Goal: Task Accomplishment & Management: Use online tool/utility

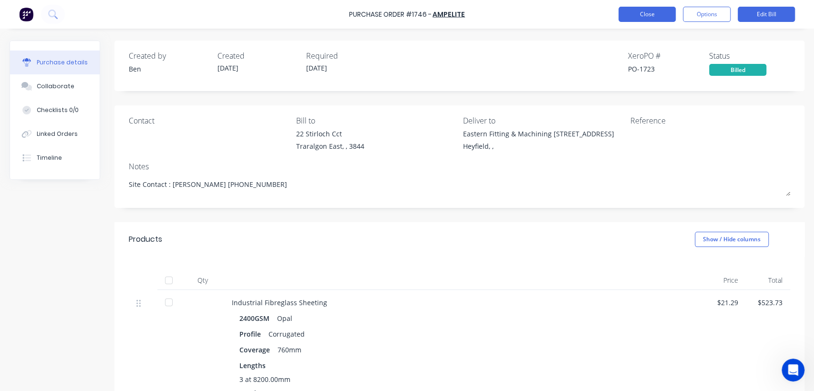
click at [670, 9] on button "Close" at bounding box center [646, 14] width 57 height 15
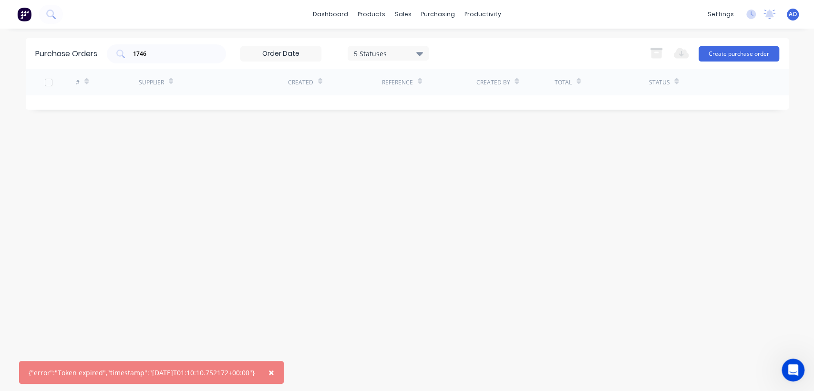
click at [19, 16] on img at bounding box center [24, 14] width 14 height 14
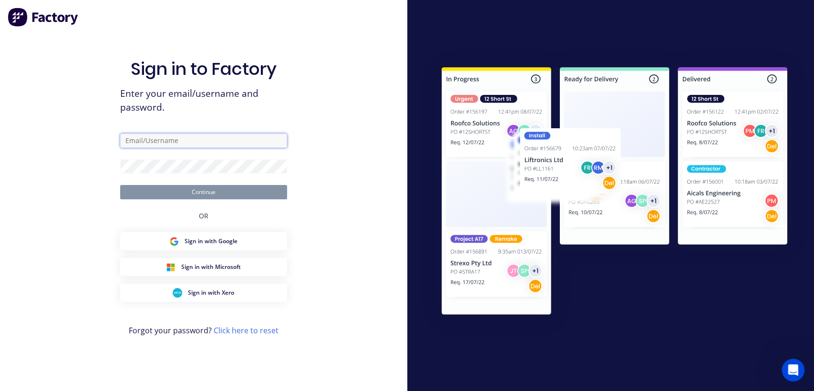
type input "[EMAIL_ADDRESS][DOMAIN_NAME]"
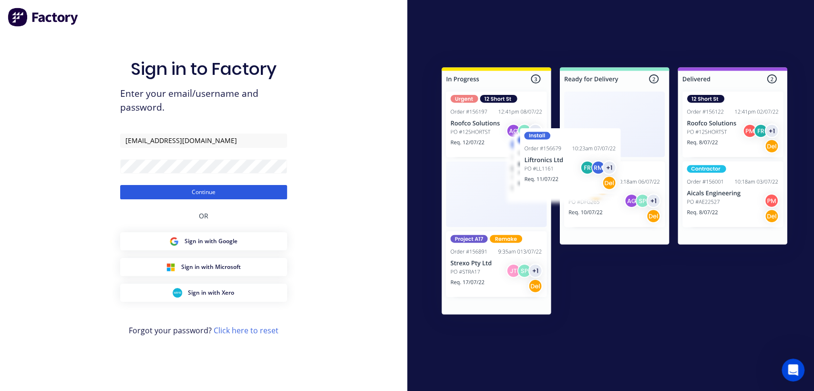
click at [213, 194] on button "Continue" at bounding box center [203, 192] width 167 height 14
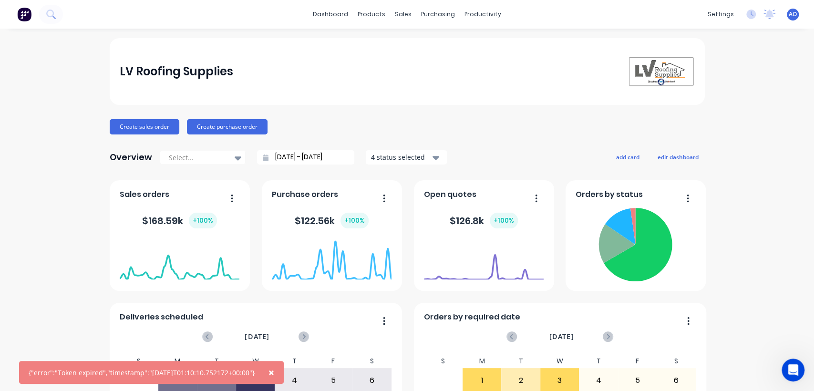
click at [788, 18] on span "AO" at bounding box center [792, 14] width 8 height 9
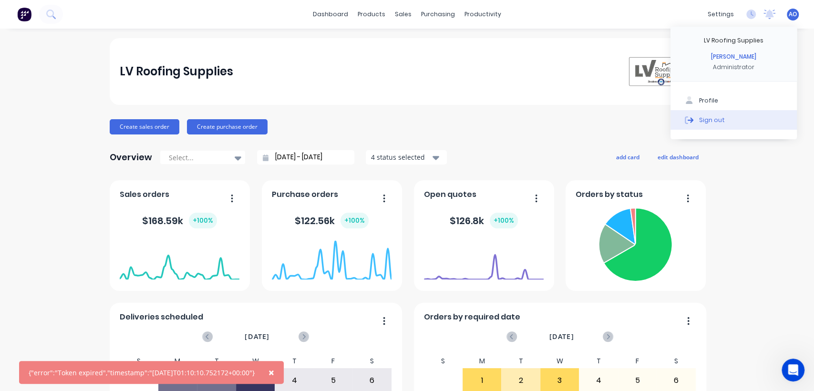
click at [709, 116] on div "Sign out" at bounding box center [712, 119] width 26 height 9
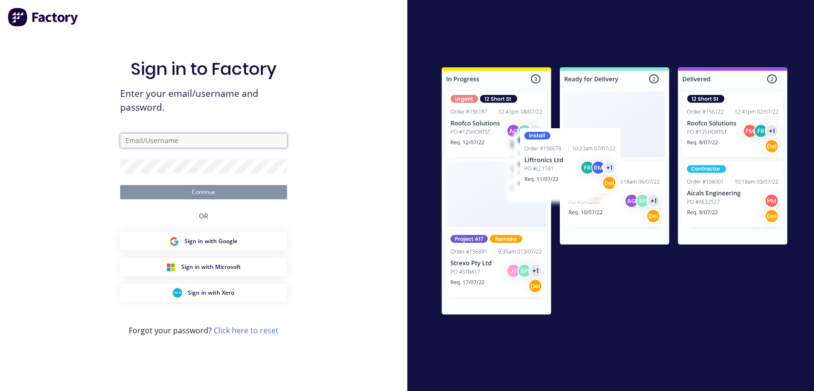
type input "[EMAIL_ADDRESS][DOMAIN_NAME]"
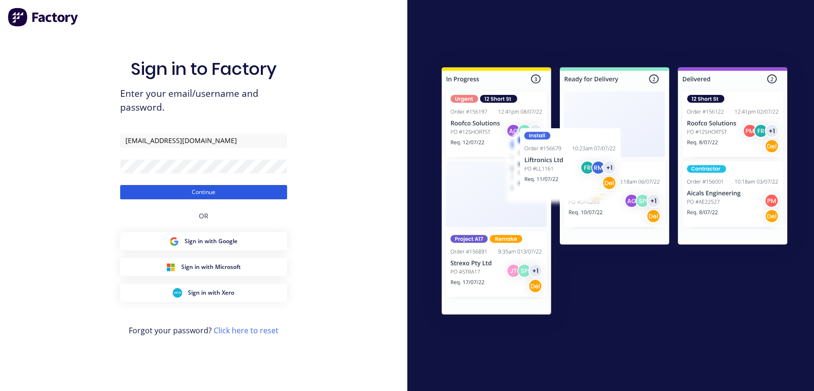
click at [223, 193] on button "Continue" at bounding box center [203, 192] width 167 height 14
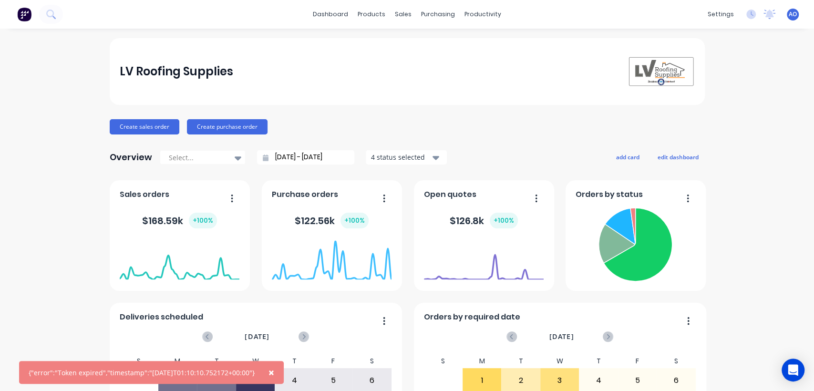
click at [274, 372] on span "×" at bounding box center [271, 372] width 6 height 13
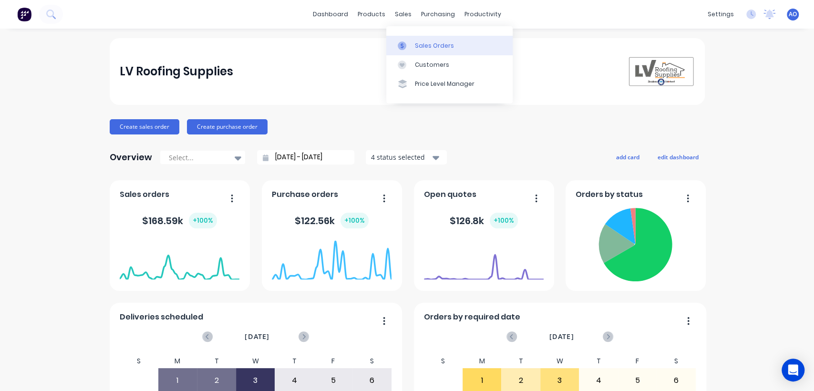
click at [420, 41] on div "Sales Orders" at bounding box center [434, 45] width 39 height 9
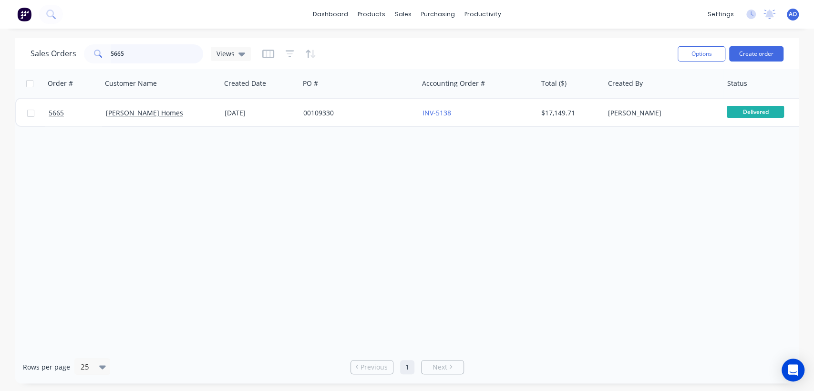
click at [150, 57] on input "5665" at bounding box center [157, 53] width 93 height 19
type input "5693"
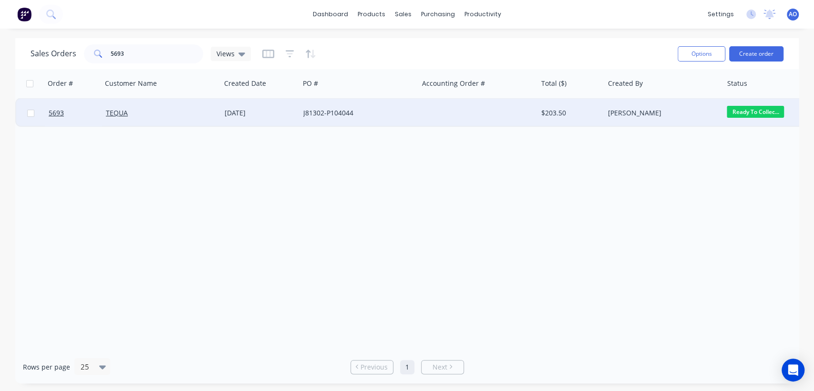
click at [366, 112] on div "J81302-P104044" at bounding box center [356, 113] width 106 height 10
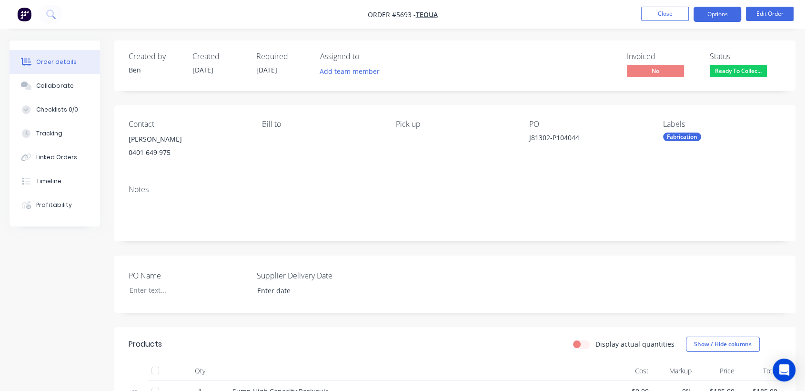
click at [715, 13] on button "Options" at bounding box center [718, 14] width 48 height 15
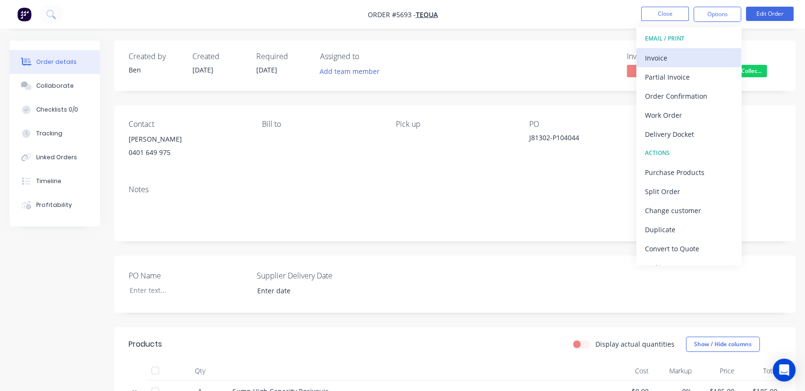
click at [675, 57] on div "Invoice" at bounding box center [689, 58] width 88 height 14
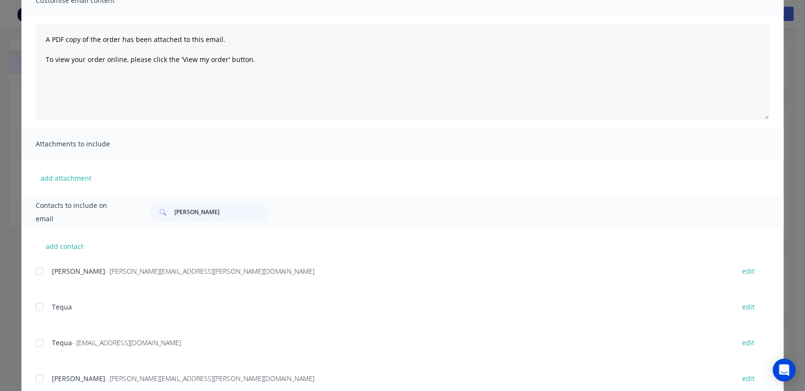
scroll to position [84, 0]
click at [39, 342] on div at bounding box center [39, 342] width 19 height 19
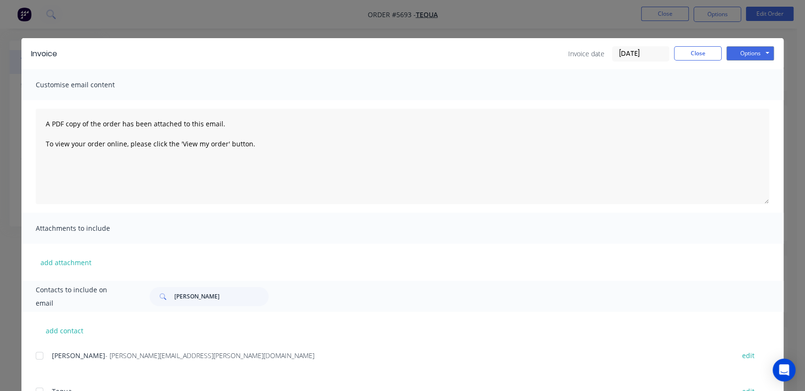
click at [651, 55] on input "[DATE]" at bounding box center [641, 54] width 56 height 14
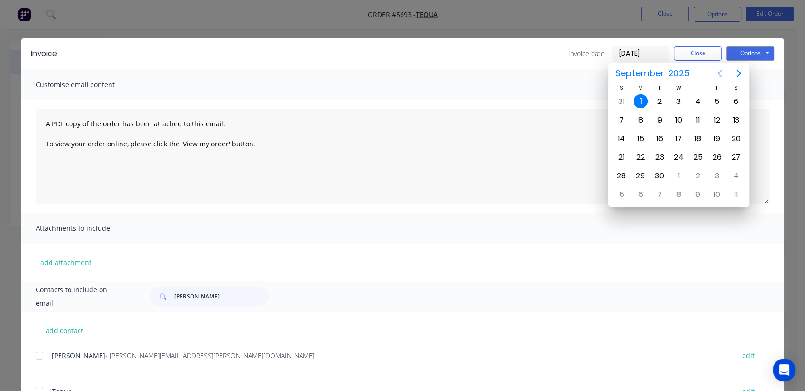
click at [716, 73] on icon "Previous page" at bounding box center [719, 73] width 11 height 11
click at [718, 171] on div "29" at bounding box center [717, 176] width 14 height 14
type input "[DATE]"
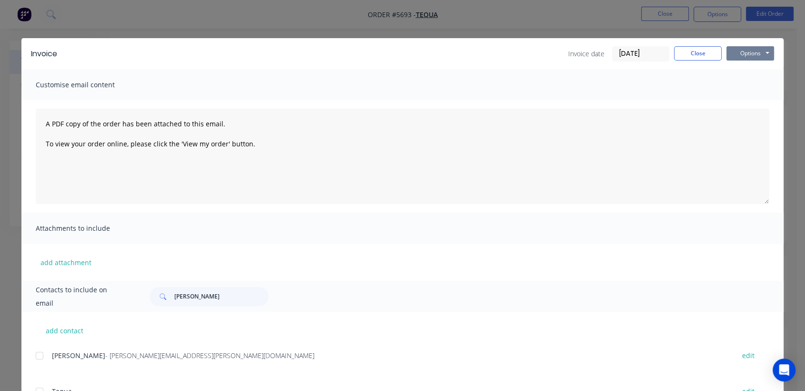
click at [760, 52] on button "Options" at bounding box center [751, 53] width 48 height 14
click at [749, 102] on button "Email" at bounding box center [757, 102] width 61 height 16
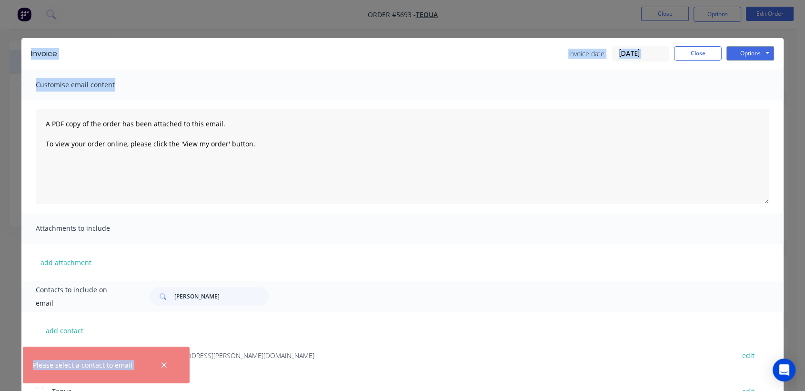
drag, startPoint x: 797, startPoint y: 90, endPoint x: 813, endPoint y: 196, distance: 107.4
click at [805, 196] on html "Order #5693 - TEQUA Close Options Edit Order Order details Collaborate Checklis…" at bounding box center [402, 307] width 805 height 615
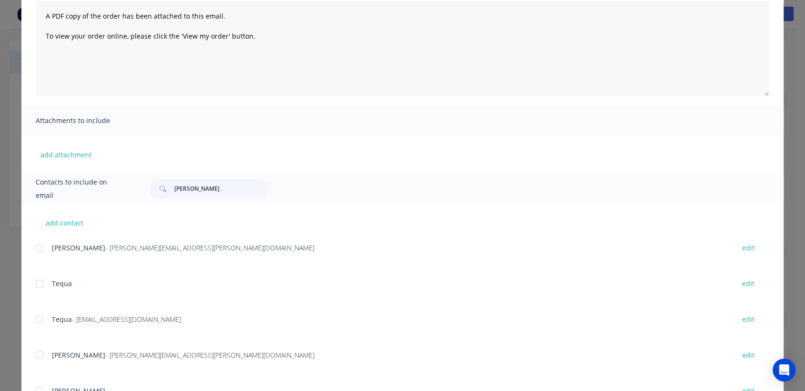
scroll to position [109, 0]
click at [34, 320] on div at bounding box center [39, 318] width 19 height 19
click at [36, 316] on div at bounding box center [39, 318] width 19 height 19
click at [34, 317] on div at bounding box center [39, 318] width 19 height 19
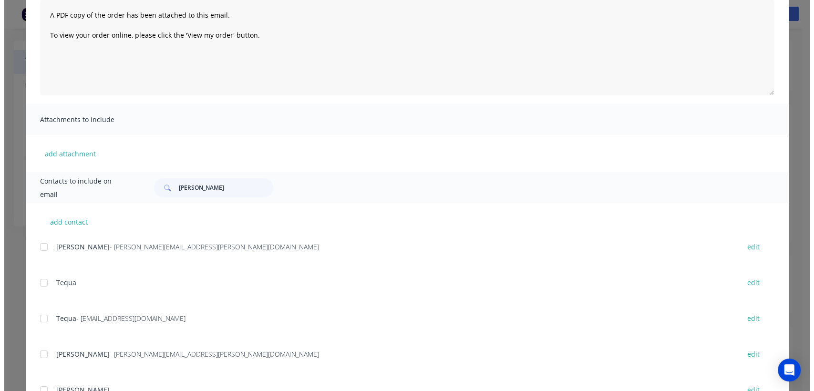
scroll to position [0, 0]
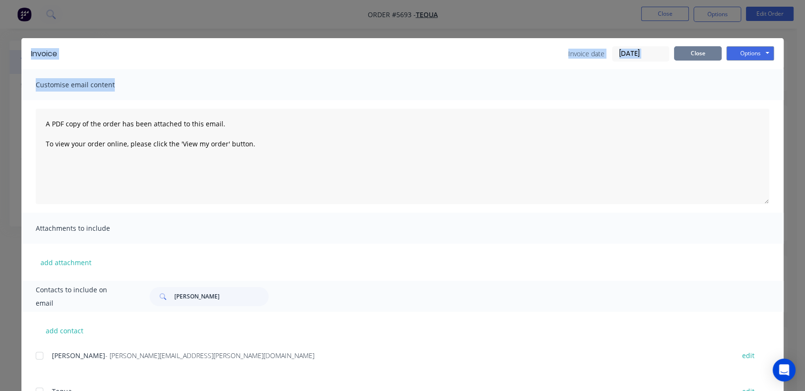
click at [698, 58] on button "Close" at bounding box center [698, 53] width 48 height 14
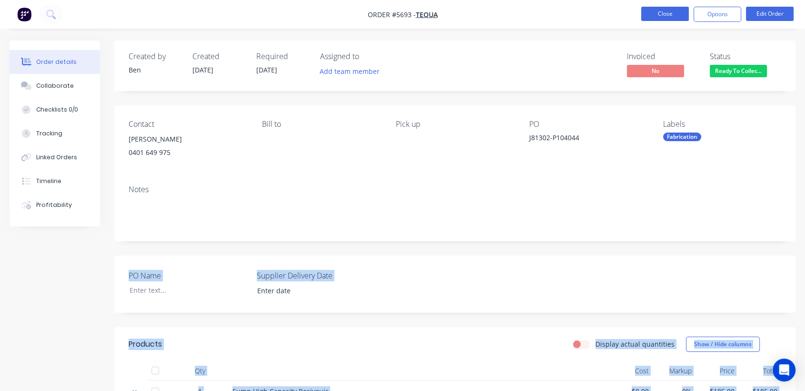
click at [669, 12] on button "Close" at bounding box center [666, 14] width 48 height 14
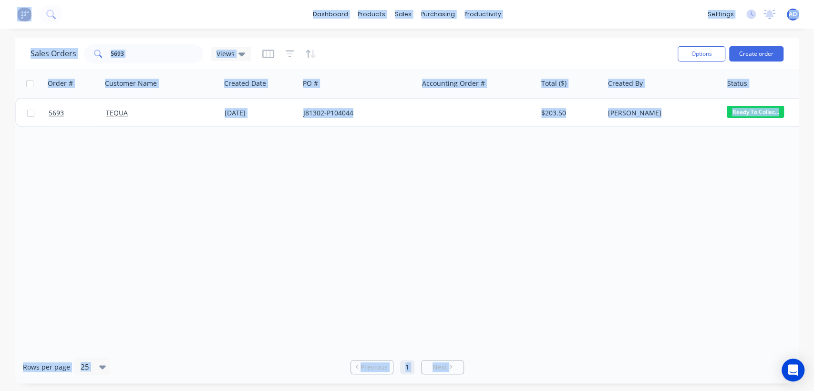
click at [790, 15] on span "AO" at bounding box center [792, 14] width 8 height 9
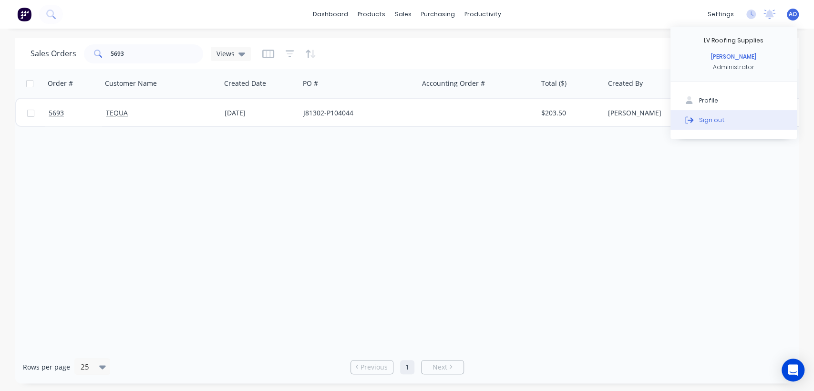
click at [728, 122] on button "Sign out" at bounding box center [733, 119] width 126 height 19
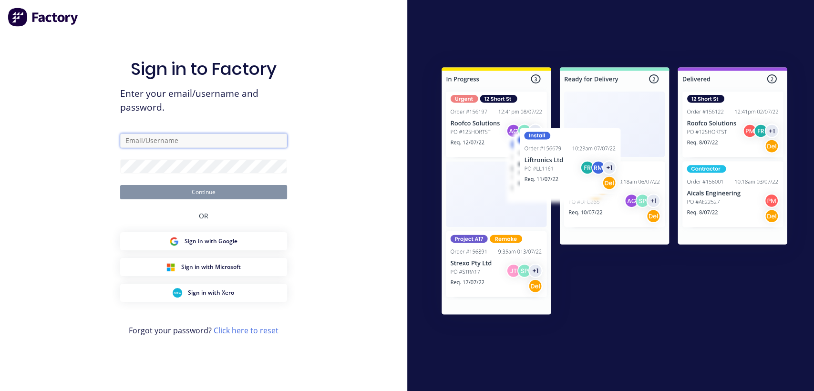
type input "[EMAIL_ADDRESS][DOMAIN_NAME]"
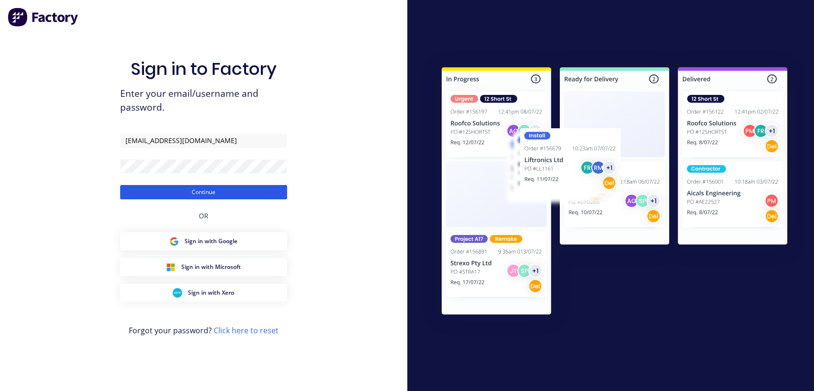
click at [234, 189] on button "Continue" at bounding box center [203, 192] width 167 height 14
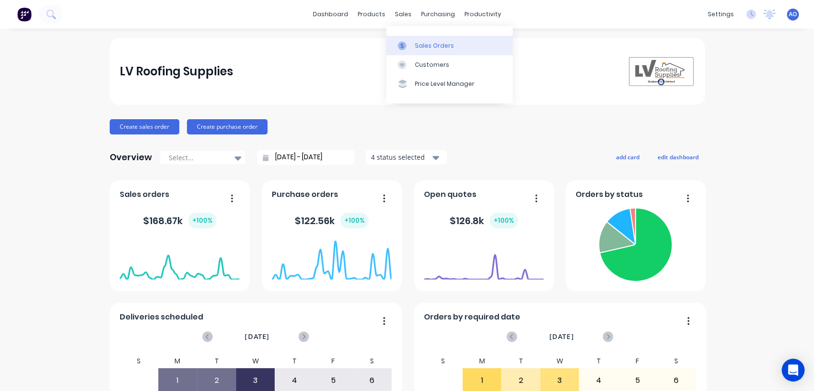
click at [412, 43] on link "Sales Orders" at bounding box center [449, 45] width 126 height 19
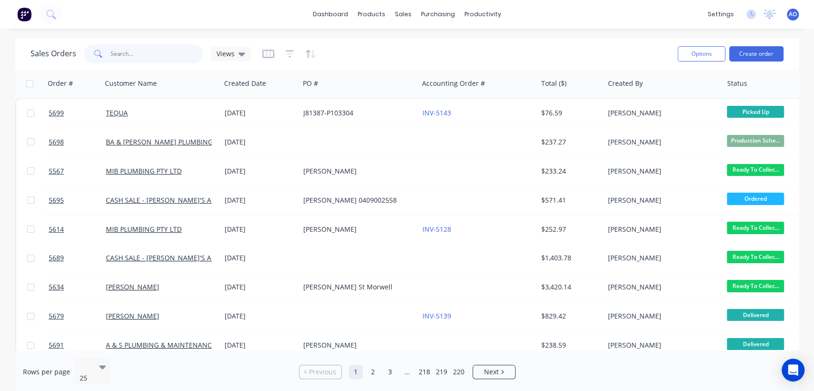
click at [153, 50] on input "text" at bounding box center [157, 53] width 93 height 19
type input "5693"
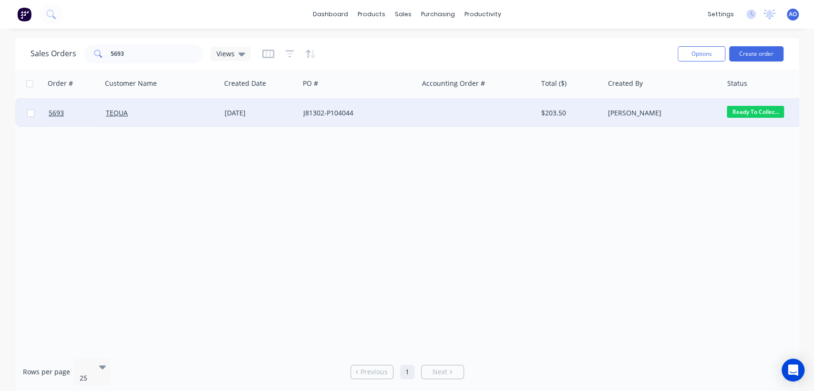
click at [206, 119] on div "TEQUA" at bounding box center [161, 113] width 119 height 29
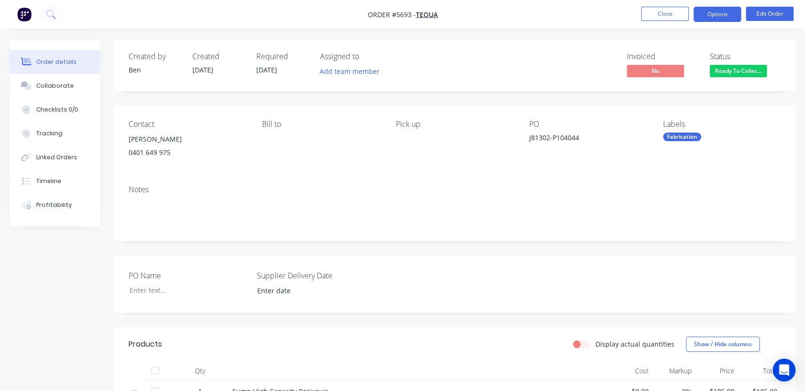
click at [710, 9] on button "Options" at bounding box center [718, 14] width 48 height 15
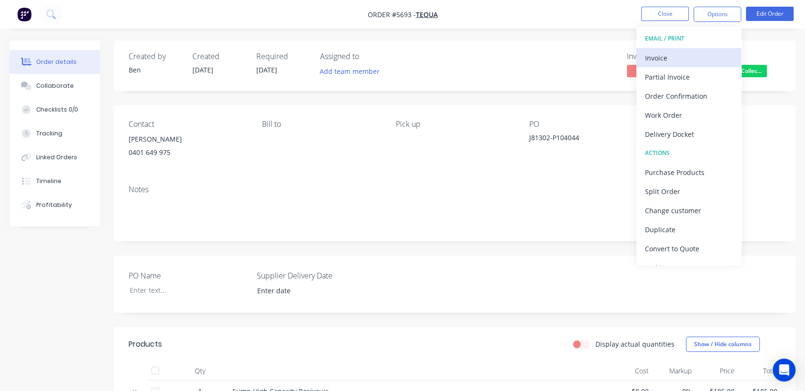
click at [670, 52] on div "Invoice" at bounding box center [689, 58] width 88 height 14
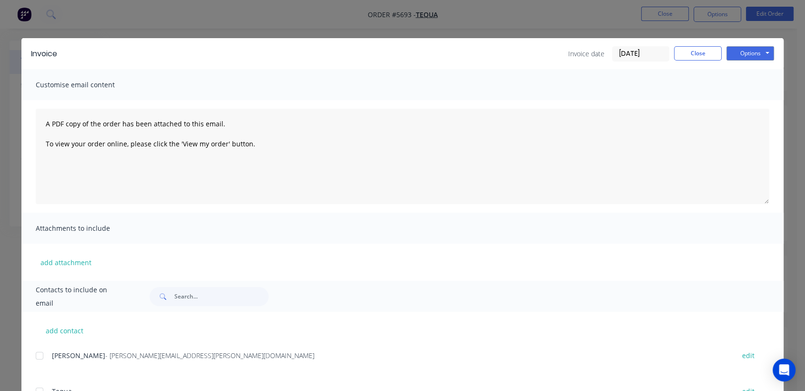
click at [648, 48] on input "[DATE]" at bounding box center [641, 54] width 56 height 14
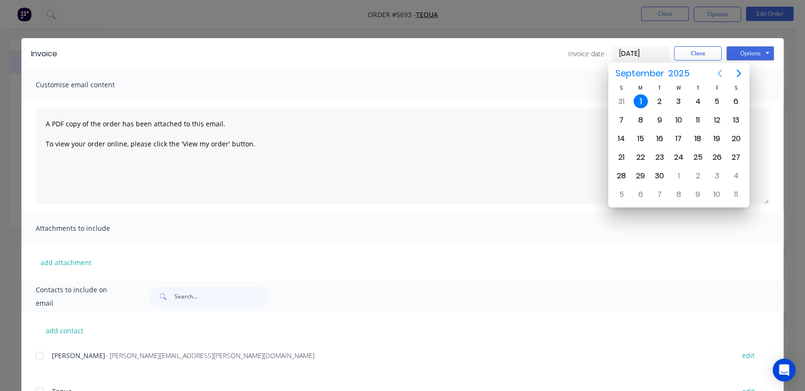
click at [721, 69] on icon "Previous page" at bounding box center [719, 73] width 11 height 11
click at [714, 173] on div "29" at bounding box center [717, 176] width 14 height 14
type input "[DATE]"
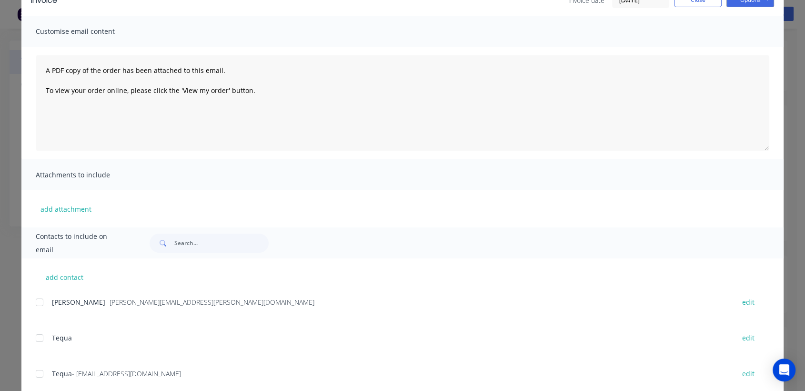
scroll to position [84, 0]
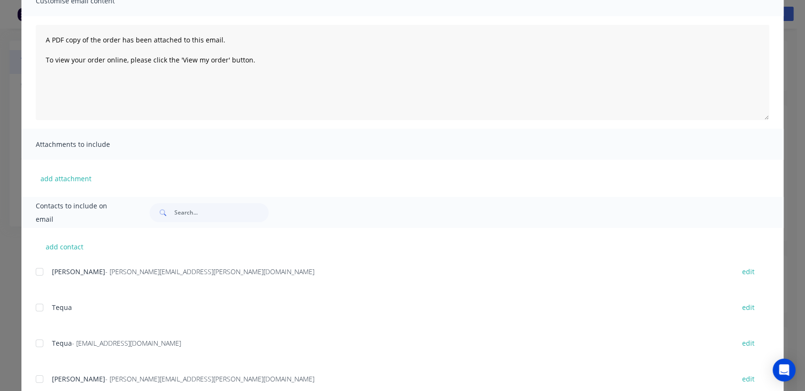
click at [33, 339] on div at bounding box center [39, 343] width 19 height 19
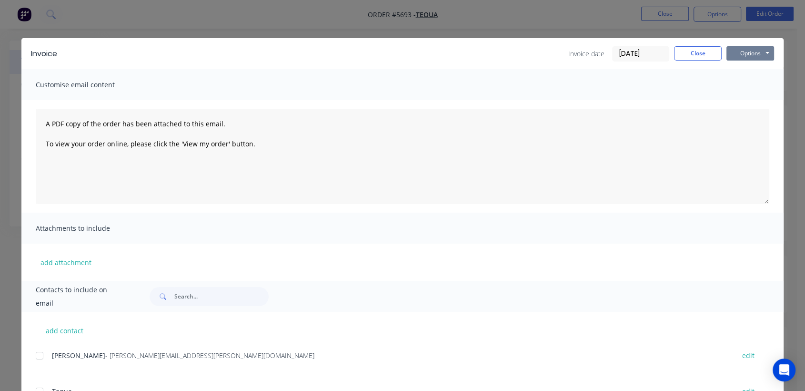
click at [756, 47] on button "Options" at bounding box center [751, 53] width 48 height 14
click at [756, 97] on button "Email" at bounding box center [757, 102] width 61 height 16
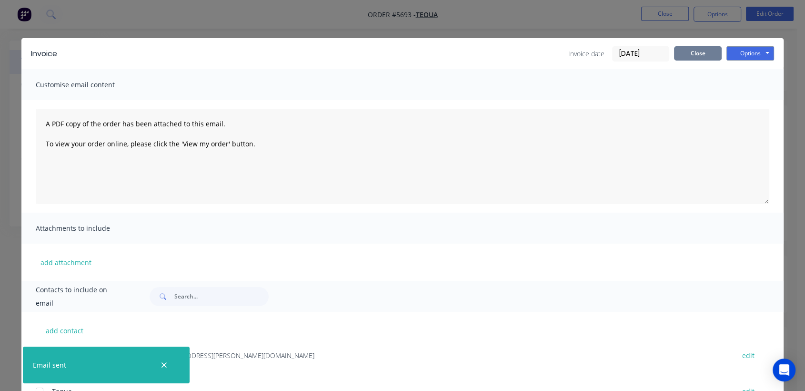
click at [696, 53] on button "Close" at bounding box center [698, 53] width 48 height 14
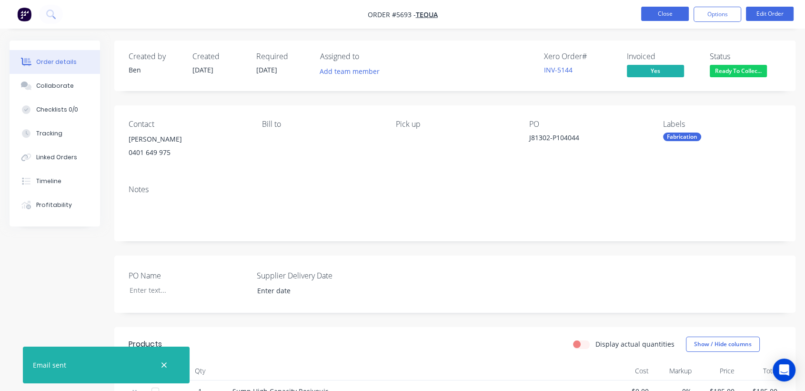
click at [654, 12] on button "Close" at bounding box center [666, 14] width 48 height 14
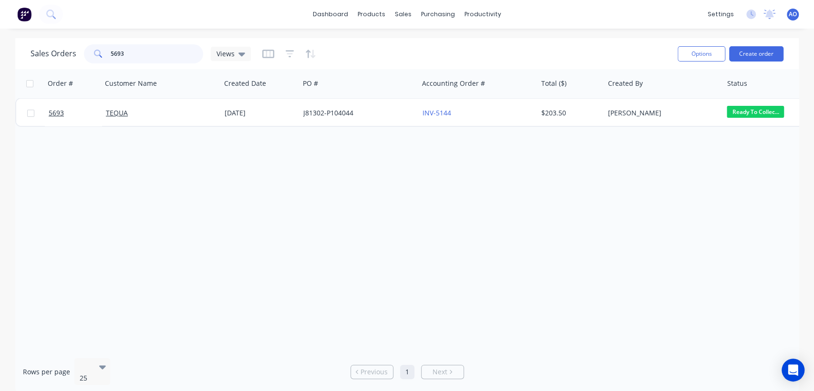
click at [143, 59] on input "5693" at bounding box center [157, 53] width 93 height 19
type input "5687"
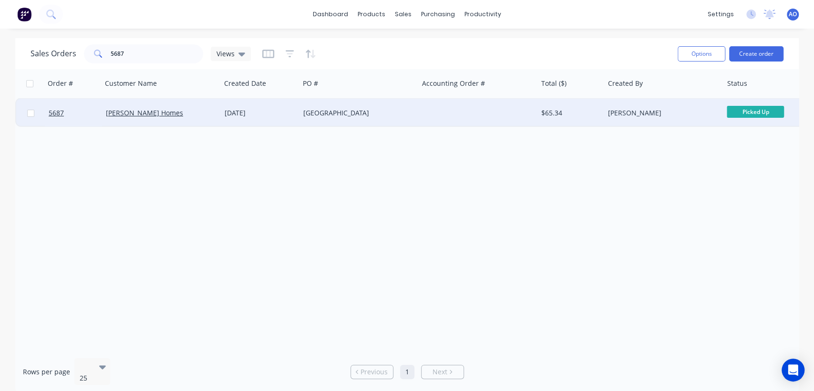
click at [225, 121] on div "[DATE]" at bounding box center [260, 113] width 79 height 29
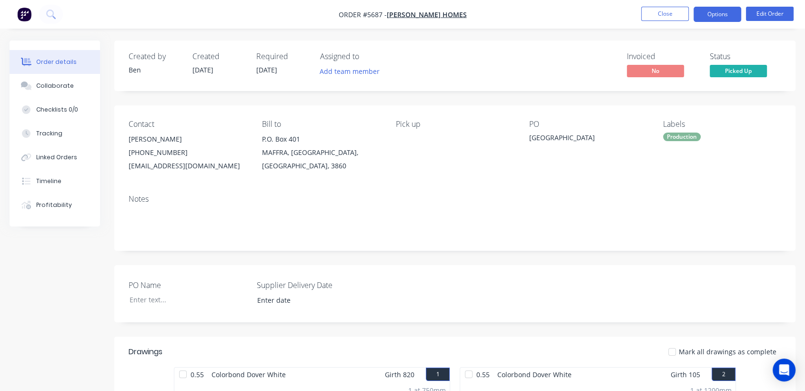
click at [717, 11] on button "Options" at bounding box center [718, 14] width 48 height 15
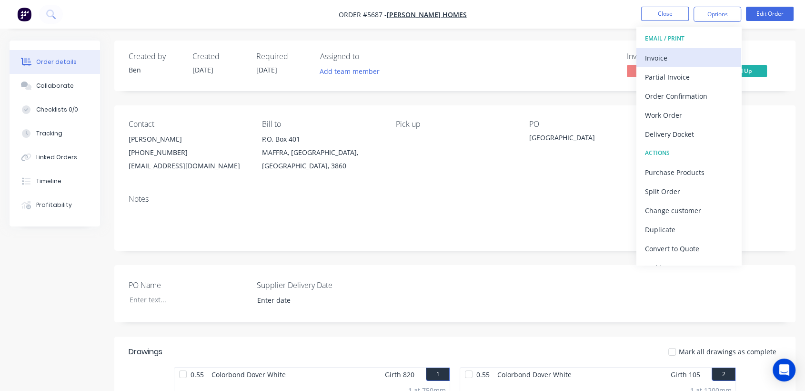
click at [671, 58] on div "Invoice" at bounding box center [689, 58] width 88 height 14
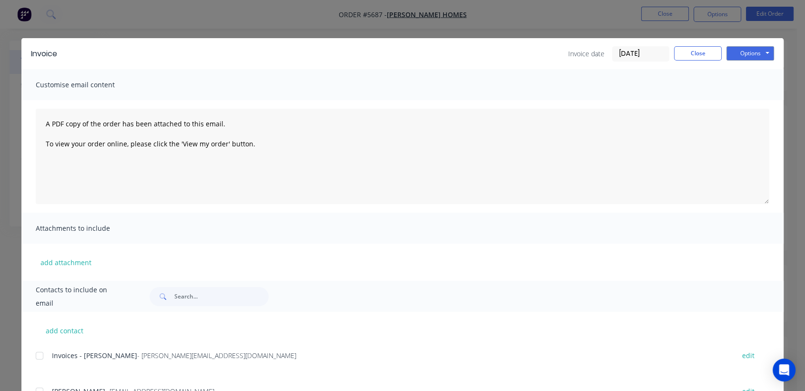
click at [648, 55] on input "[DATE]" at bounding box center [641, 54] width 56 height 14
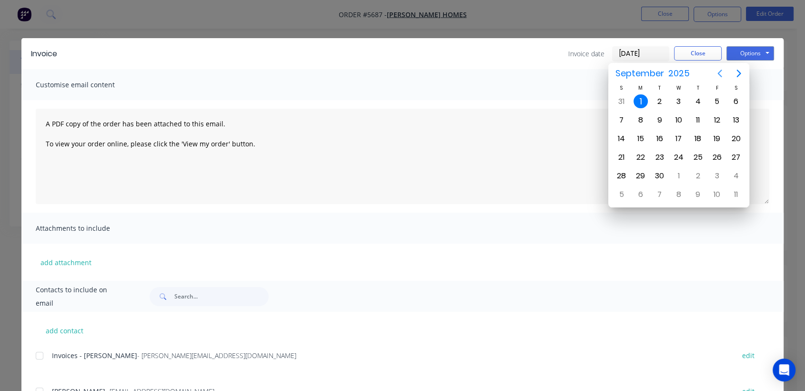
click at [720, 70] on icon "Previous page" at bounding box center [719, 73] width 11 height 11
click at [724, 175] on div "29" at bounding box center [717, 176] width 19 height 18
type input "[DATE]"
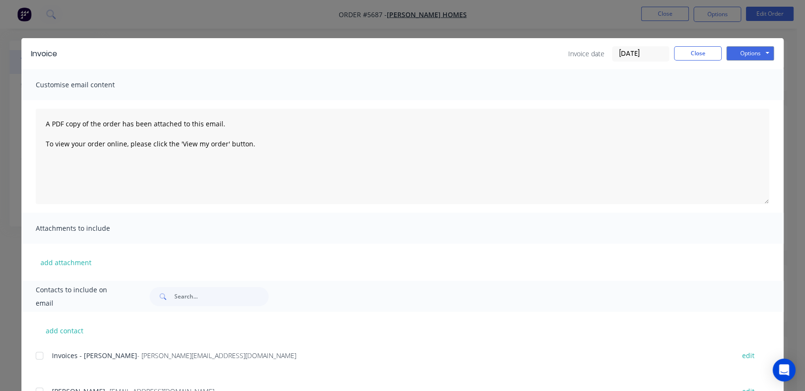
click at [34, 354] on div at bounding box center [39, 355] width 19 height 19
click at [742, 54] on button "Options" at bounding box center [751, 53] width 48 height 14
click at [750, 96] on button "Email" at bounding box center [757, 102] width 61 height 16
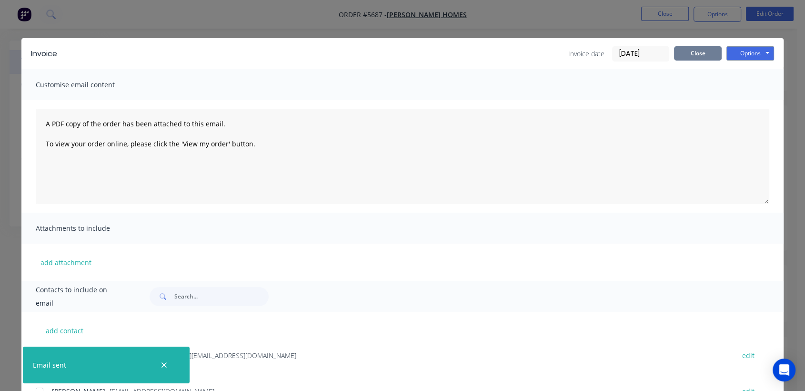
click at [709, 49] on button "Close" at bounding box center [698, 53] width 48 height 14
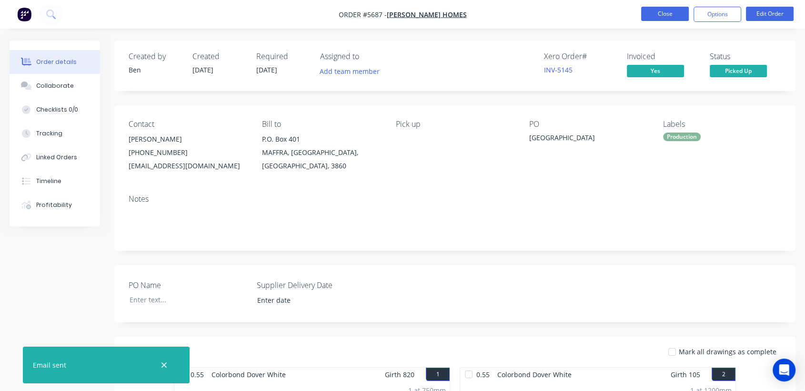
click at [679, 16] on button "Close" at bounding box center [666, 14] width 48 height 14
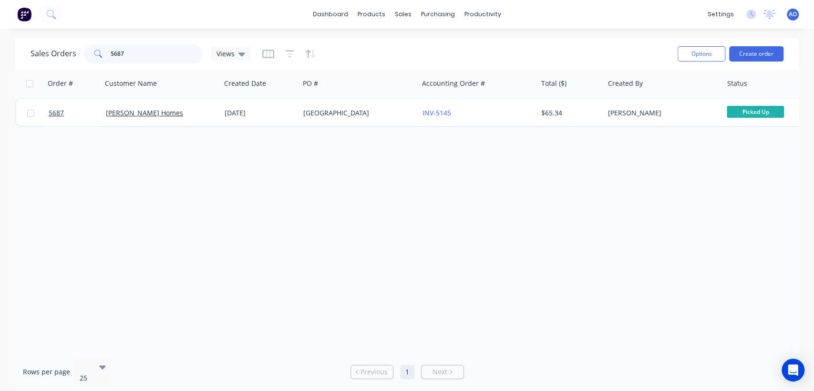
click at [144, 58] on input "5687" at bounding box center [157, 53] width 93 height 19
type input "5689"
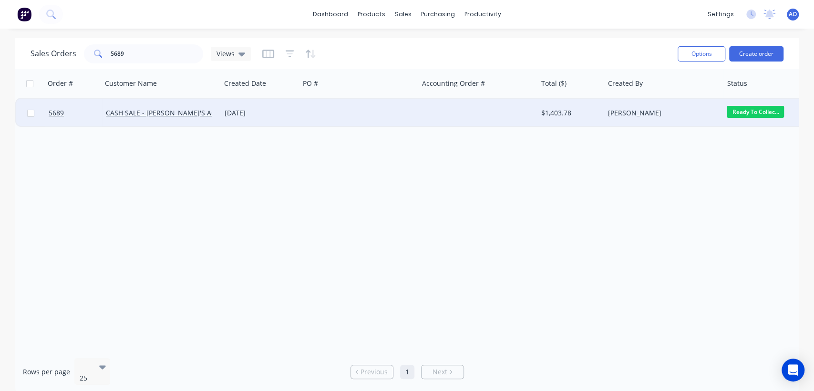
click at [332, 120] on div at bounding box center [358, 113] width 119 height 29
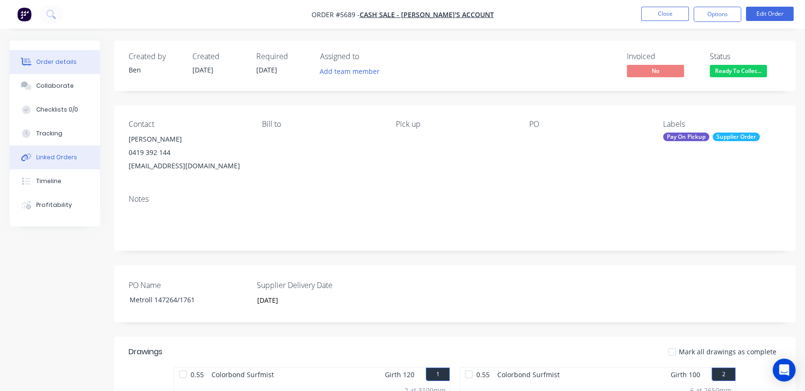
click at [69, 157] on div "Linked Orders" at bounding box center [56, 157] width 41 height 9
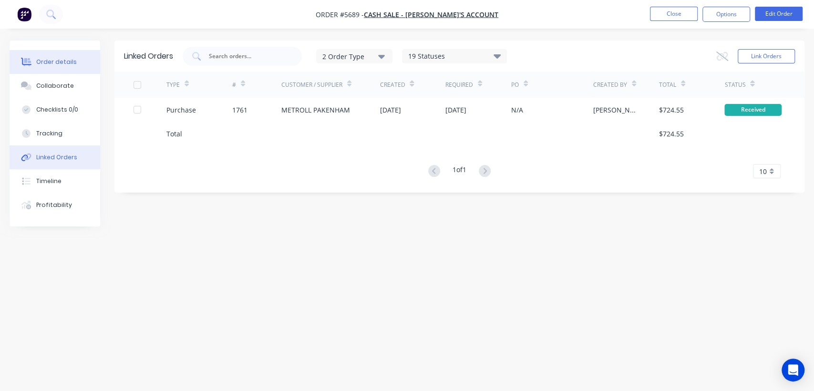
click at [46, 54] on button "Order details" at bounding box center [55, 62] width 91 height 24
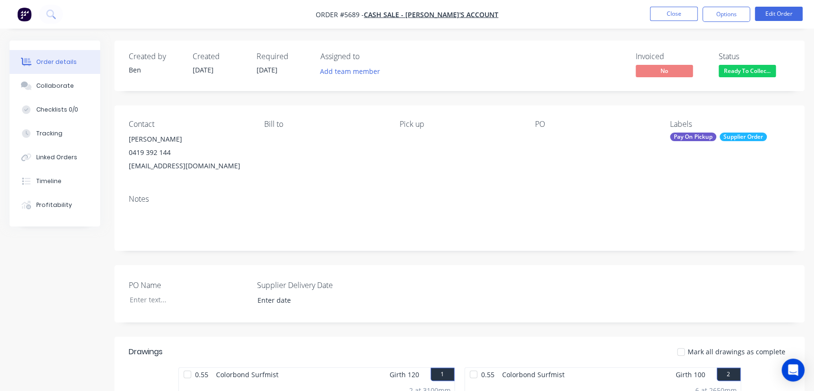
type input "[DATE]"
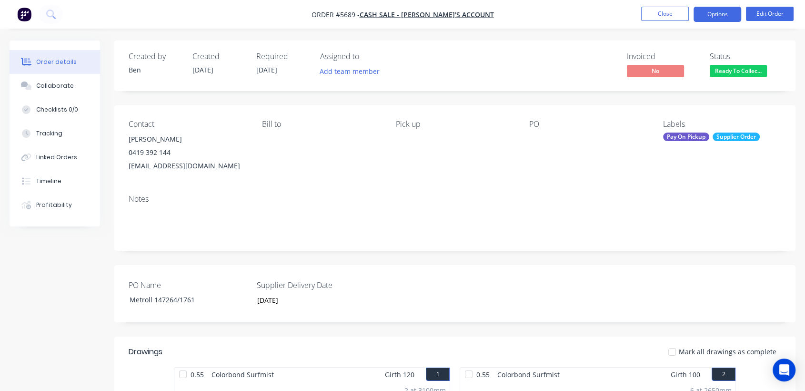
click at [728, 15] on button "Options" at bounding box center [718, 14] width 48 height 15
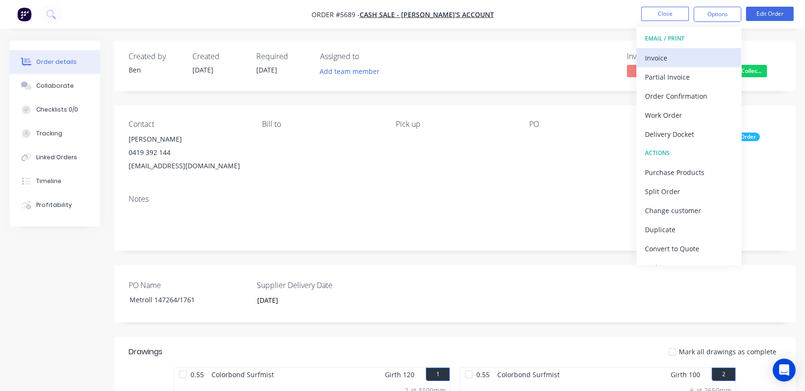
click at [667, 55] on div "Invoice" at bounding box center [689, 58] width 88 height 14
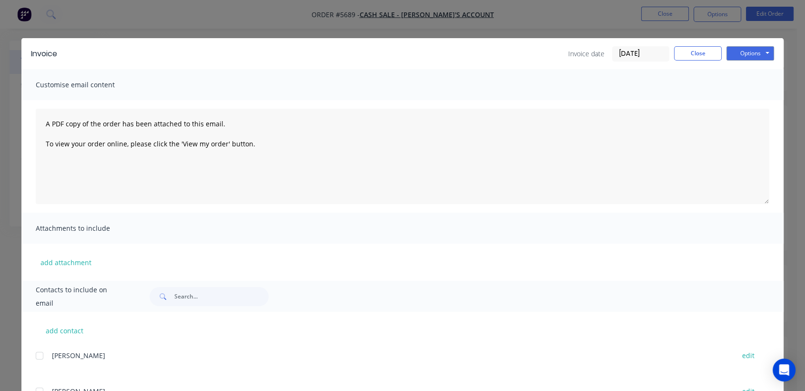
click at [660, 52] on input "[DATE]" at bounding box center [641, 54] width 56 height 14
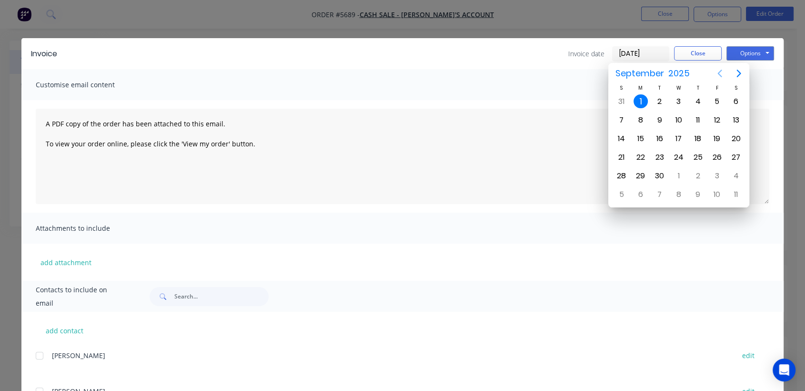
click at [720, 69] on icon "Previous page" at bounding box center [719, 73] width 11 height 11
click at [713, 175] on div "29" at bounding box center [717, 176] width 14 height 14
type input "[DATE]"
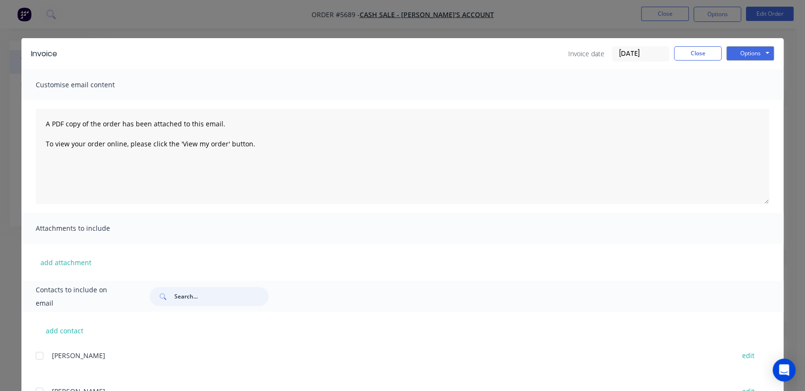
click at [228, 295] on input "text" at bounding box center [221, 296] width 94 height 19
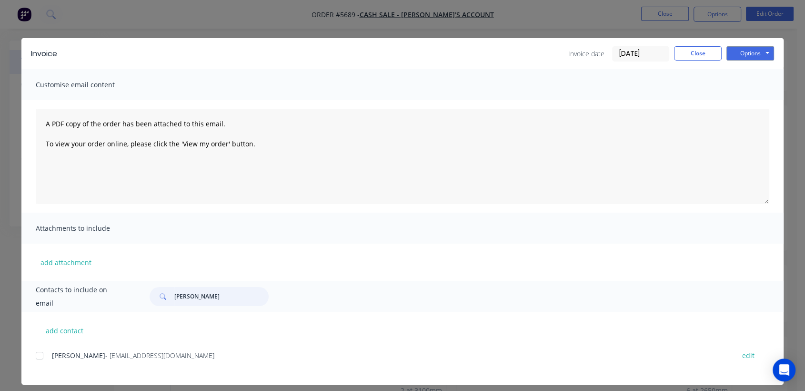
type input "[PERSON_NAME]"
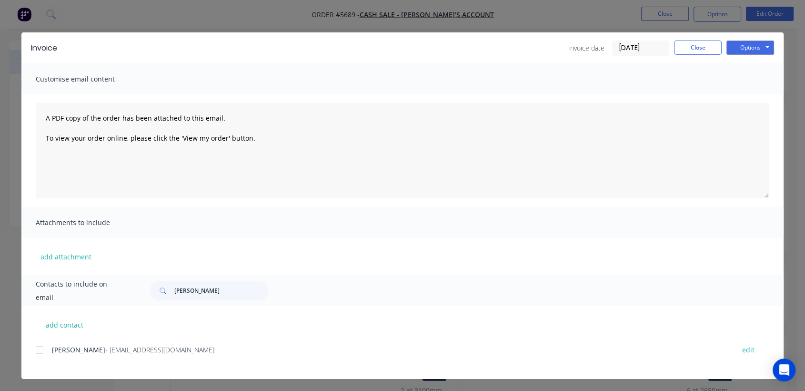
scroll to position [7, 0]
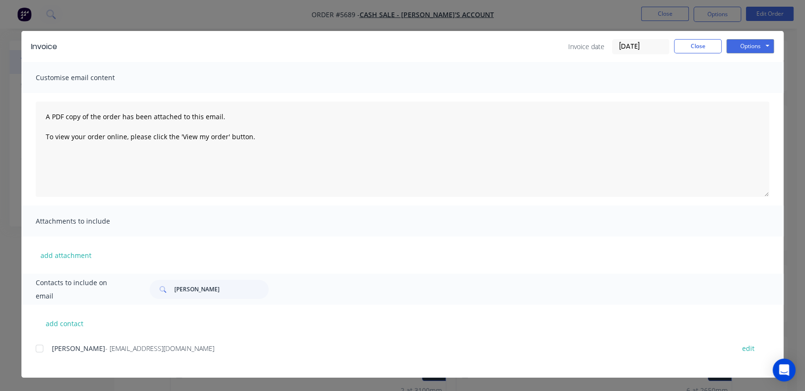
click at [34, 348] on div at bounding box center [39, 348] width 19 height 19
click at [751, 43] on button "Options" at bounding box center [751, 46] width 48 height 14
click at [742, 96] on button "Email" at bounding box center [757, 95] width 61 height 16
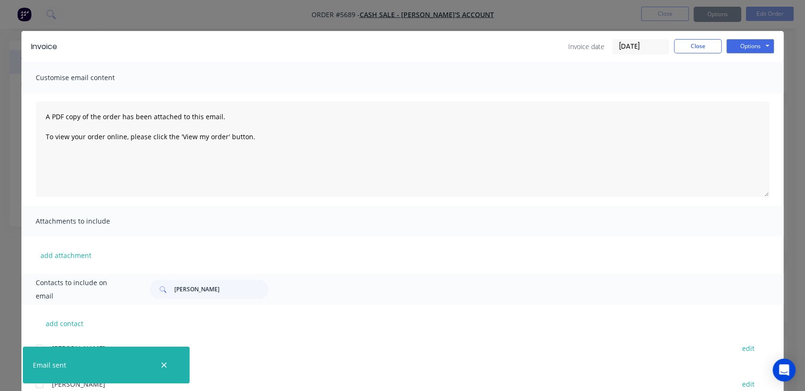
scroll to position [0, 0]
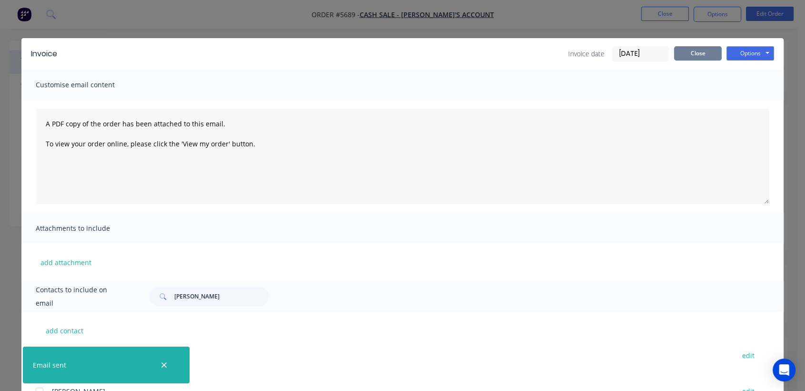
click at [694, 52] on button "Close" at bounding box center [698, 53] width 48 height 14
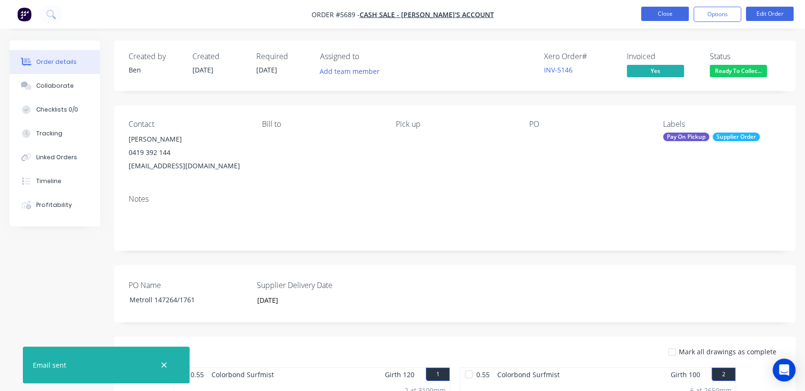
click at [682, 14] on button "Close" at bounding box center [666, 14] width 48 height 14
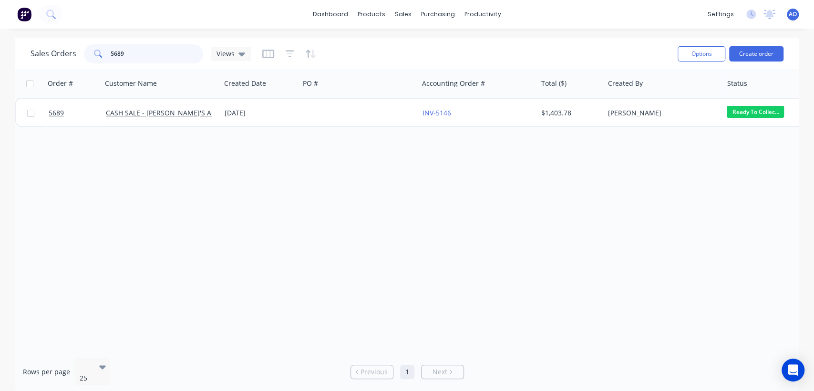
click at [138, 58] on input "5689" at bounding box center [157, 53] width 93 height 19
type input "5691"
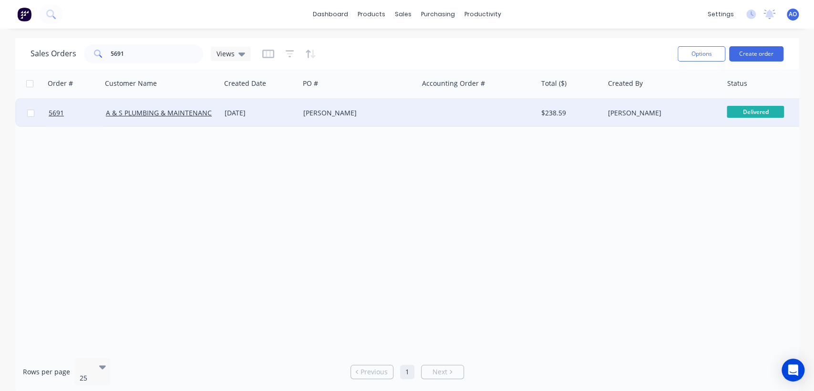
click at [377, 112] on div "[PERSON_NAME]" at bounding box center [356, 113] width 106 height 10
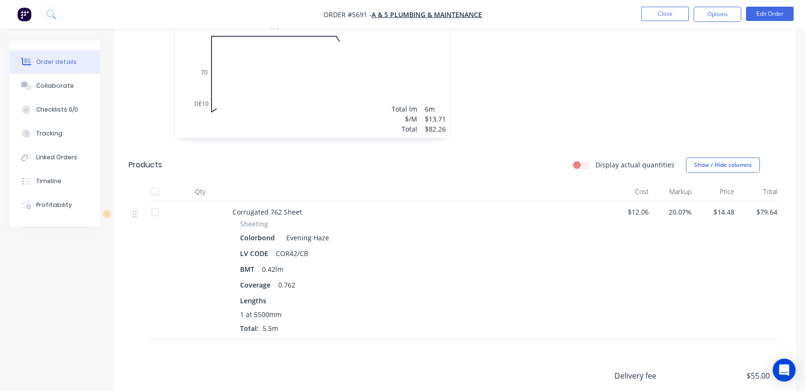
scroll to position [381, 0]
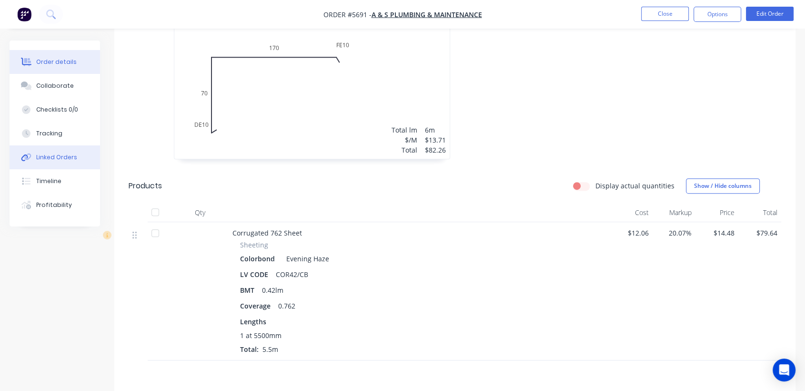
click at [61, 150] on button "Linked Orders" at bounding box center [55, 157] width 91 height 24
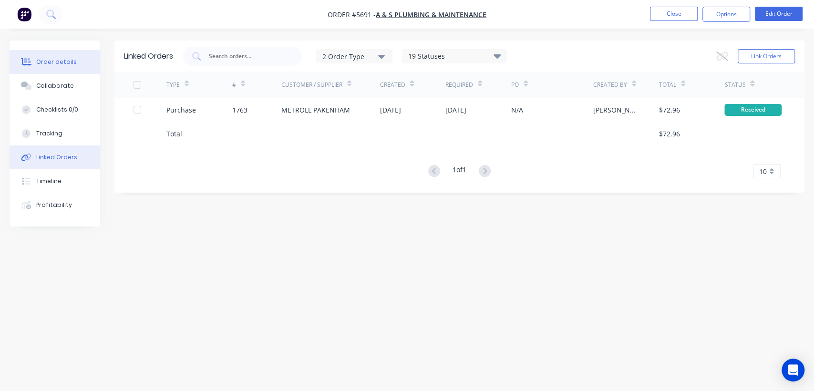
click at [37, 67] on button "Order details" at bounding box center [55, 62] width 91 height 24
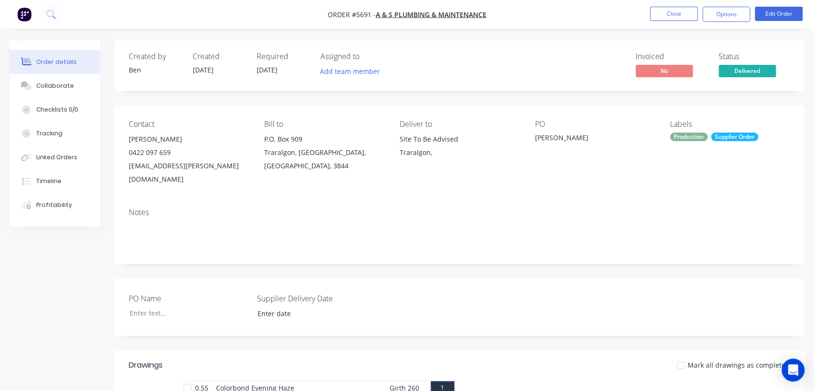
type input "[DATE]"
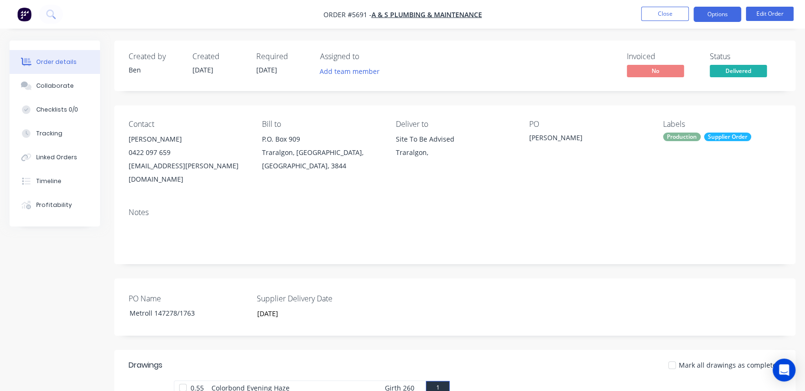
click at [705, 11] on button "Options" at bounding box center [718, 14] width 48 height 15
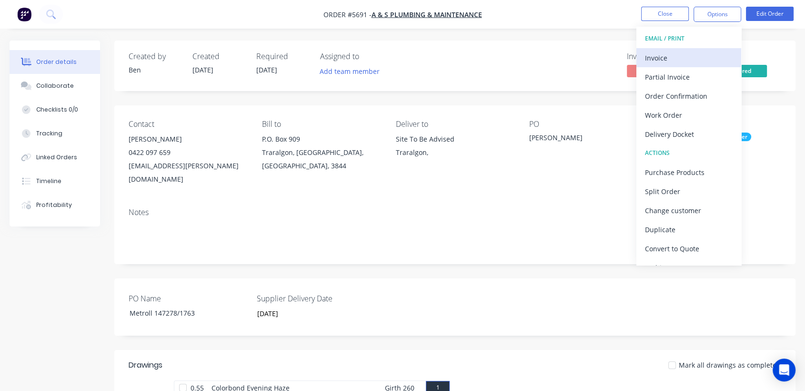
click at [667, 56] on div "Invoice" at bounding box center [689, 58] width 88 height 14
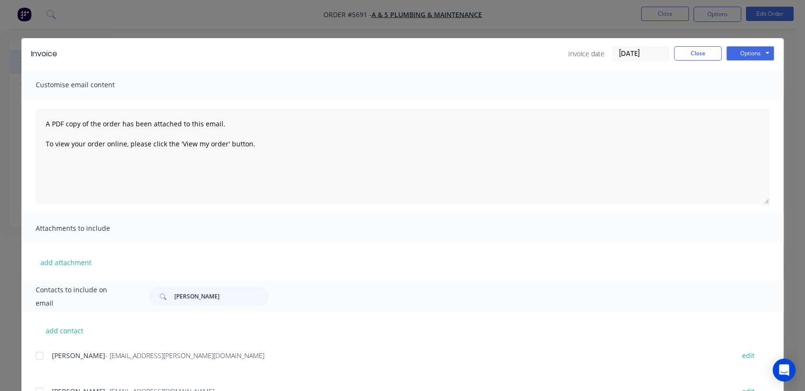
click at [658, 56] on input "[DATE]" at bounding box center [641, 54] width 56 height 14
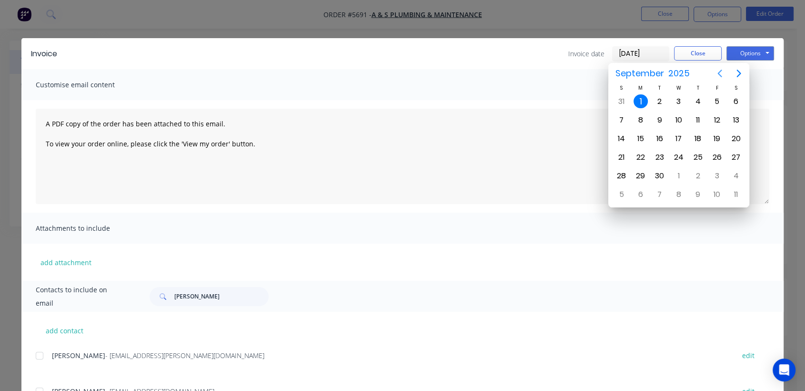
click at [720, 71] on icon "Previous page" at bounding box center [720, 74] width 4 height 8
click at [717, 175] on div "29" at bounding box center [717, 176] width 14 height 14
type input "[DATE]"
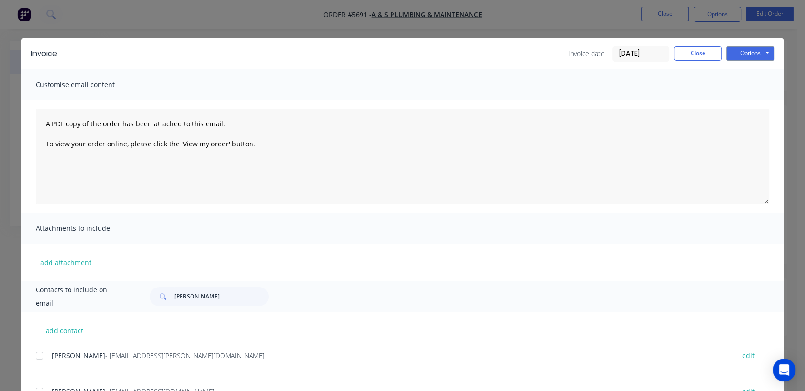
click at [792, 143] on div "Invoice Invoice date [DATE] Close Options Preview Print Email Customise email c…" at bounding box center [402, 195] width 805 height 391
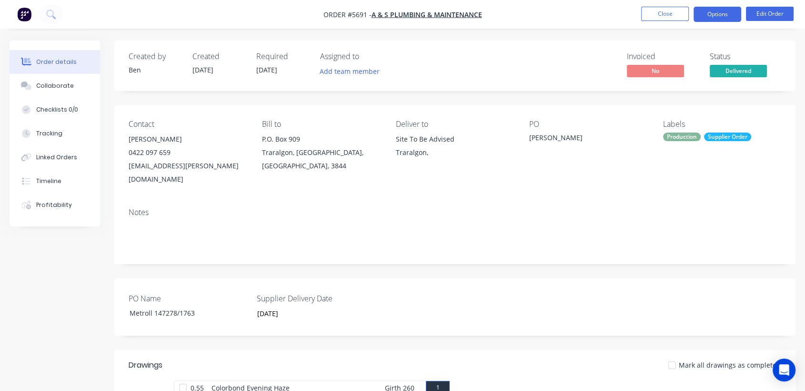
click at [714, 13] on button "Options" at bounding box center [718, 14] width 48 height 15
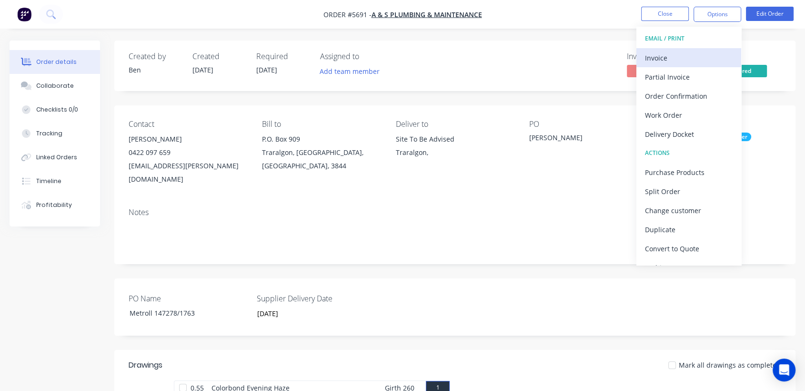
click at [669, 62] on div "Invoice" at bounding box center [689, 58] width 88 height 14
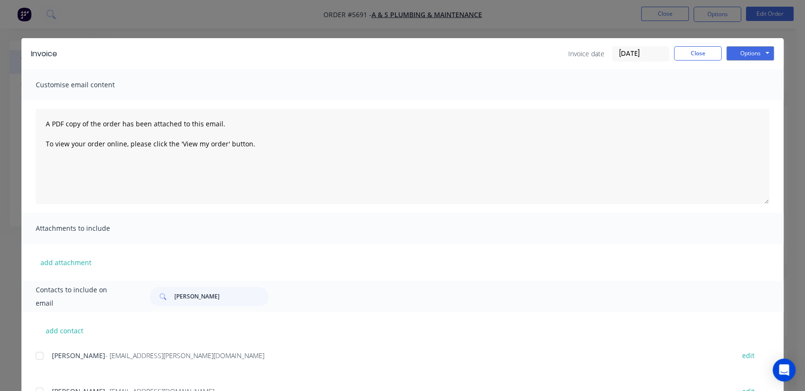
click at [652, 49] on input "[DATE]" at bounding box center [641, 54] width 56 height 14
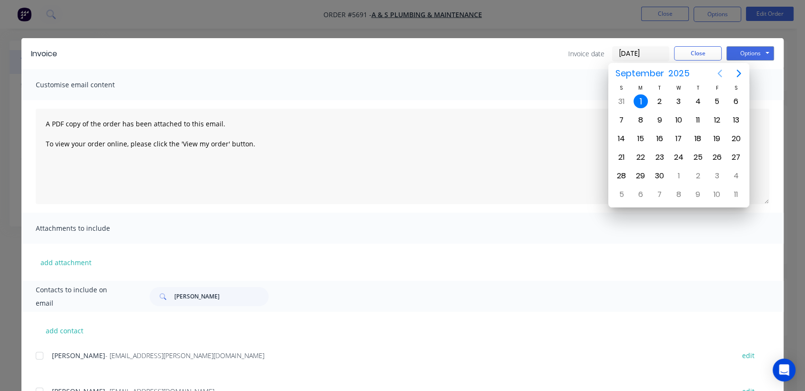
click at [721, 73] on icon "Previous page" at bounding box center [719, 73] width 11 height 11
click at [713, 178] on div "29" at bounding box center [717, 176] width 14 height 14
type input "[DATE]"
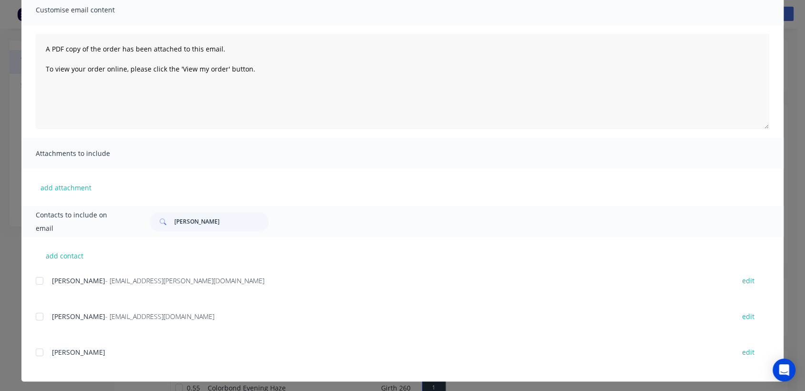
scroll to position [79, 0]
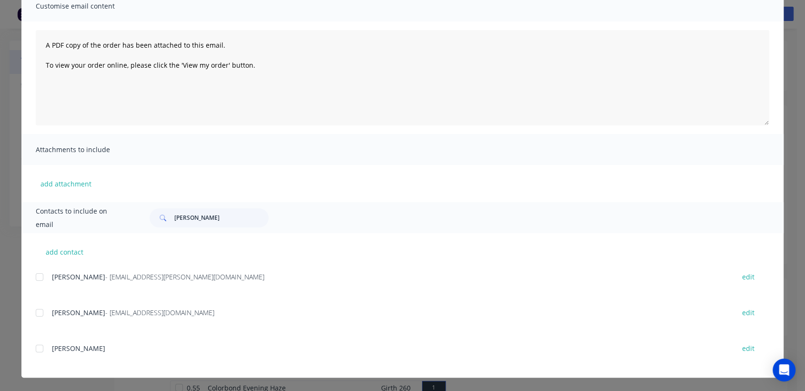
click at [37, 278] on div at bounding box center [39, 276] width 19 height 19
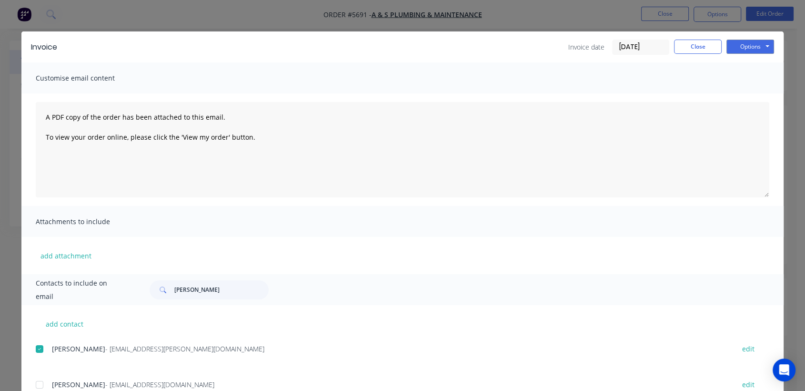
scroll to position [0, 0]
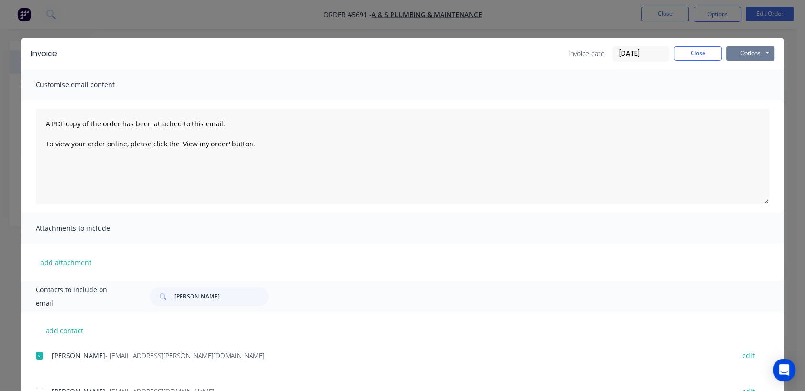
click at [758, 52] on button "Options" at bounding box center [751, 53] width 48 height 14
click at [752, 99] on button "Email" at bounding box center [757, 102] width 61 height 16
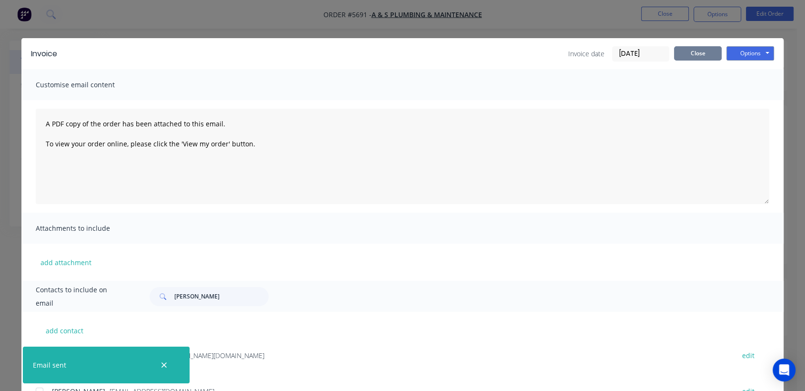
click at [694, 51] on button "Close" at bounding box center [698, 53] width 48 height 14
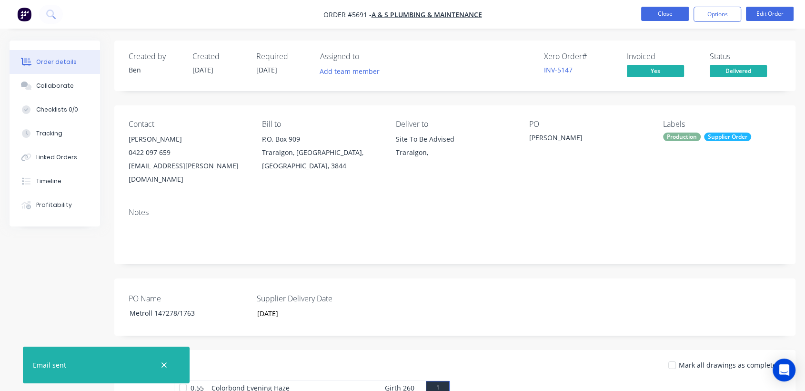
click at [673, 11] on button "Close" at bounding box center [666, 14] width 48 height 14
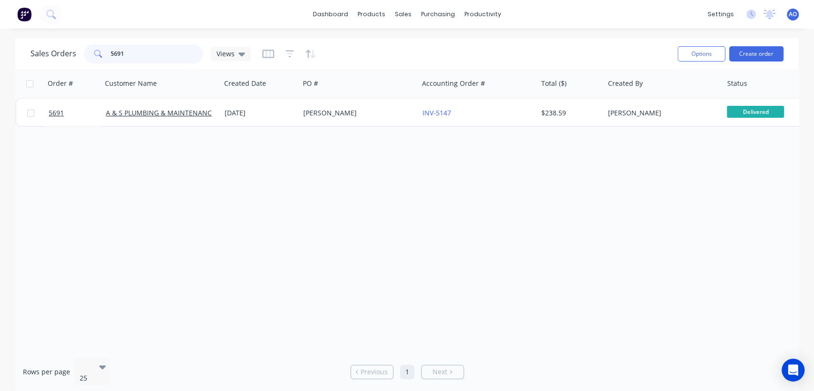
click at [150, 56] on input "5691" at bounding box center [157, 53] width 93 height 19
type input "5686"
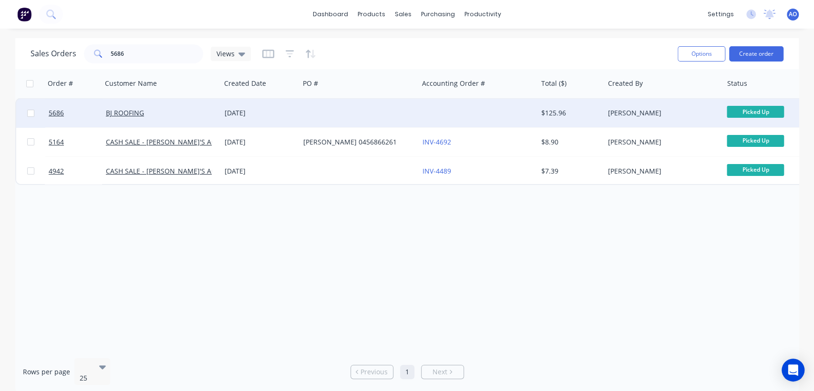
click at [324, 113] on div at bounding box center [358, 113] width 119 height 29
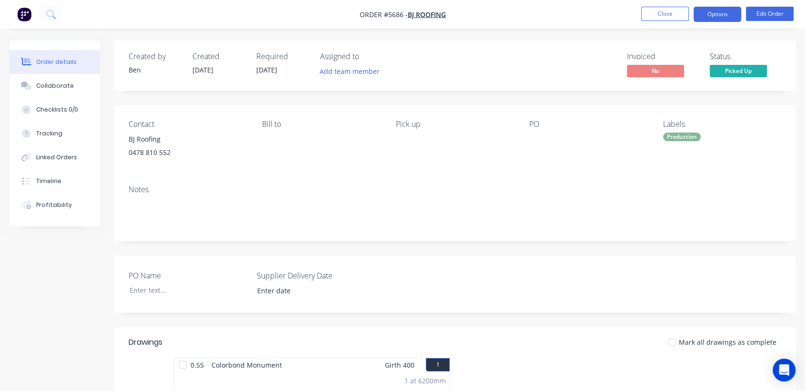
click at [720, 9] on button "Options" at bounding box center [718, 14] width 48 height 15
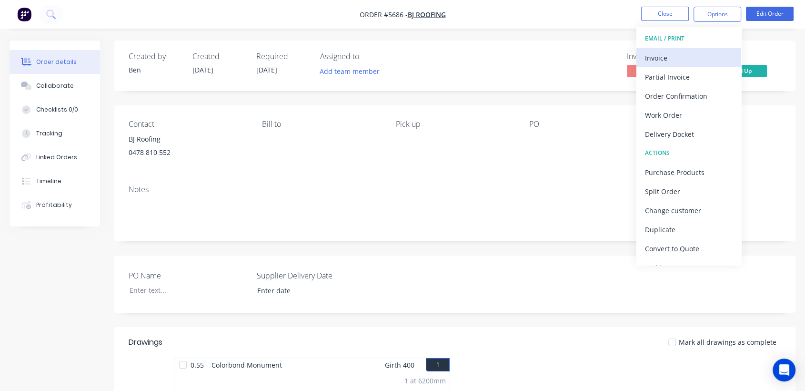
click at [657, 56] on div "Invoice" at bounding box center [689, 58] width 88 height 14
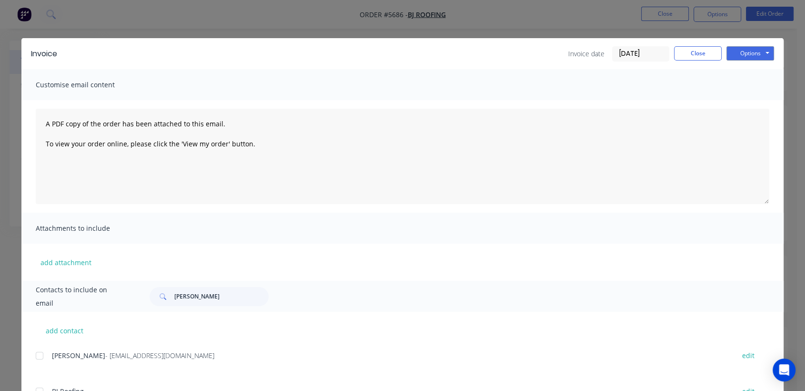
click at [654, 51] on input "[DATE]" at bounding box center [641, 54] width 56 height 14
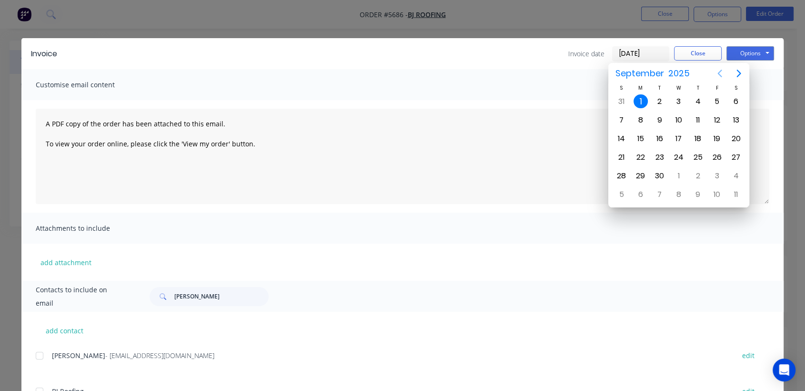
click at [720, 71] on icon "Previous page" at bounding box center [720, 74] width 4 height 8
click at [716, 171] on div "29" at bounding box center [717, 176] width 14 height 14
type input "[DATE]"
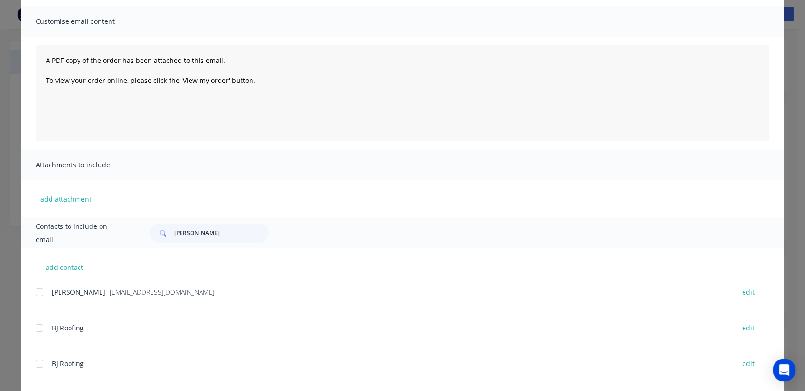
scroll to position [79, 0]
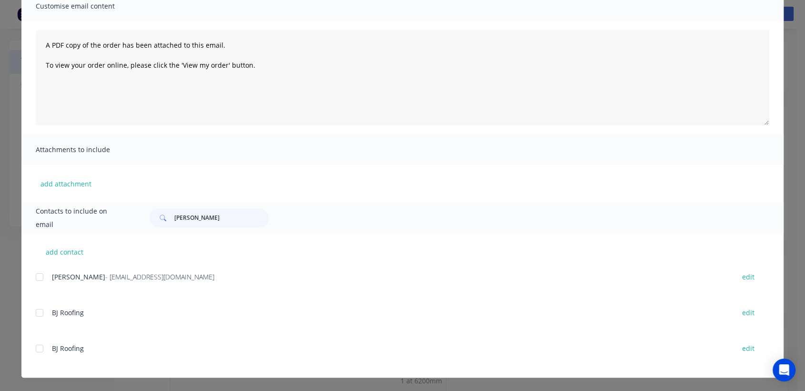
click at [35, 275] on div at bounding box center [39, 276] width 19 height 19
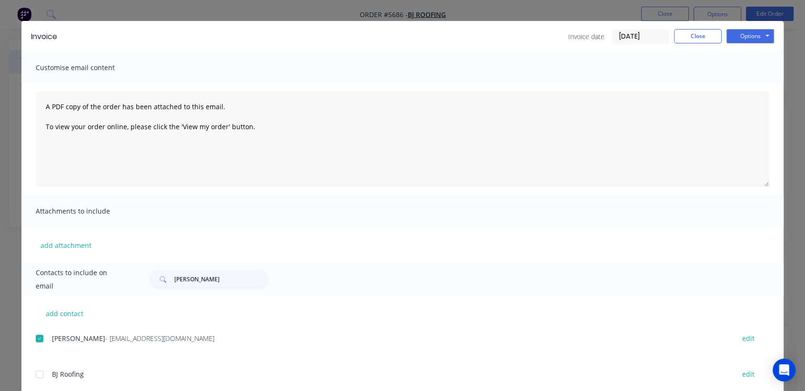
scroll to position [15, 0]
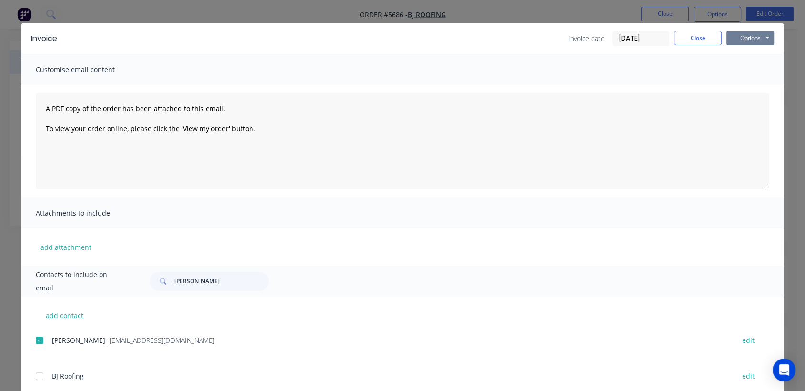
click at [747, 34] on button "Options" at bounding box center [751, 38] width 48 height 14
click at [751, 81] on button "Email" at bounding box center [757, 87] width 61 height 16
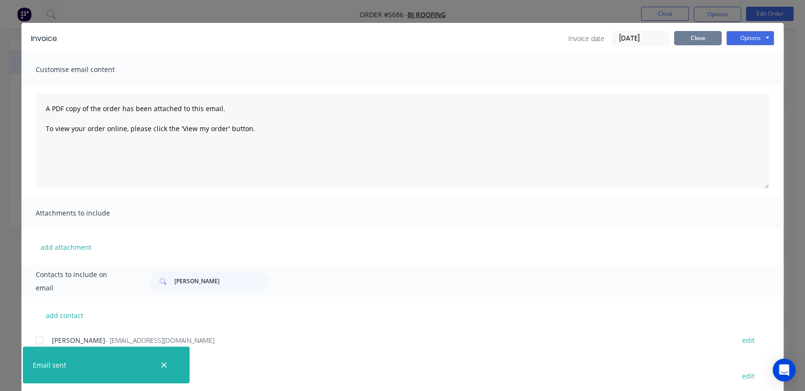
click at [692, 35] on button "Close" at bounding box center [698, 38] width 48 height 14
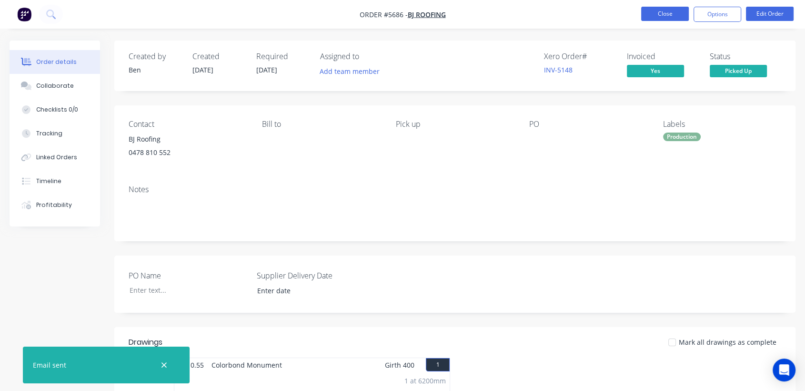
click at [666, 15] on button "Close" at bounding box center [666, 14] width 48 height 14
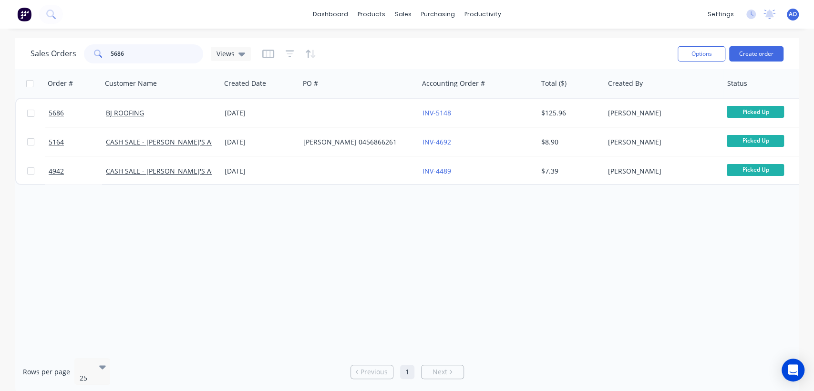
click at [152, 56] on input "5686" at bounding box center [157, 53] width 93 height 19
type input "5692"
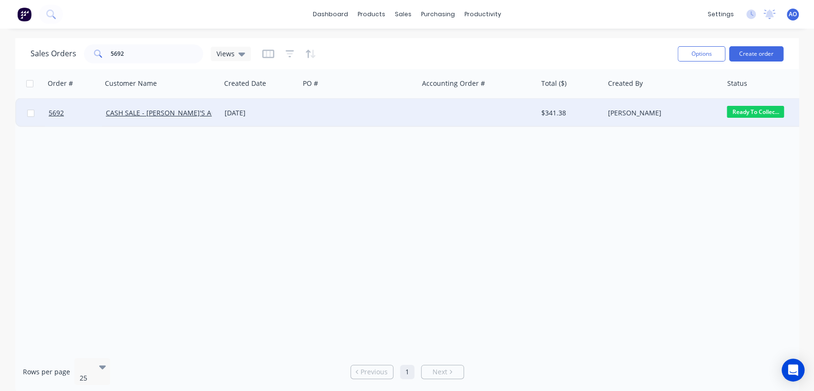
click at [398, 112] on div at bounding box center [358, 113] width 119 height 29
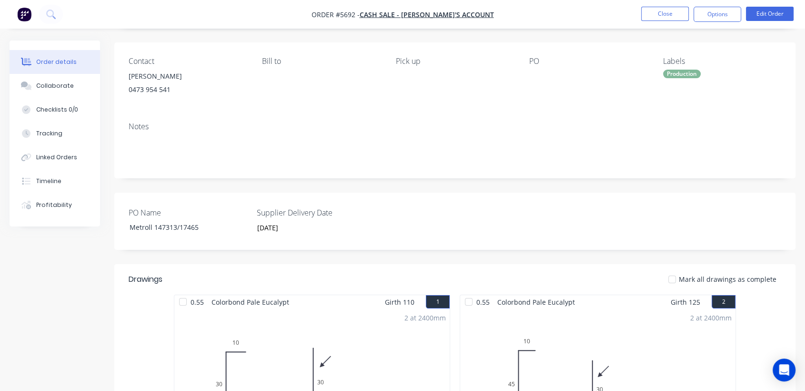
scroll to position [63, 0]
click at [71, 155] on div "Linked Orders" at bounding box center [56, 157] width 41 height 9
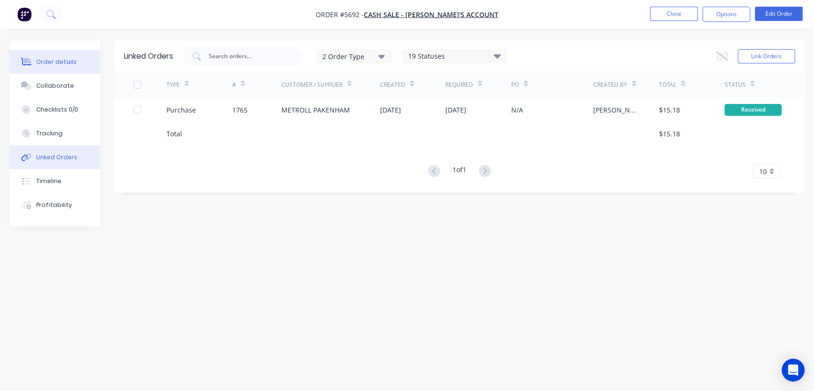
click at [50, 69] on button "Order details" at bounding box center [55, 62] width 91 height 24
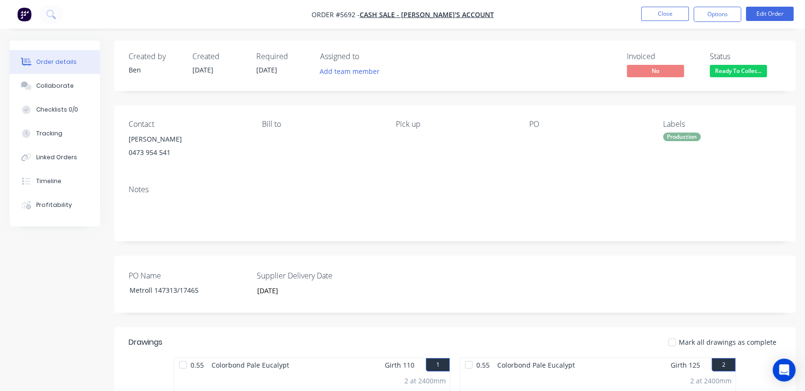
click at [50, 69] on button "Order details" at bounding box center [55, 62] width 91 height 24
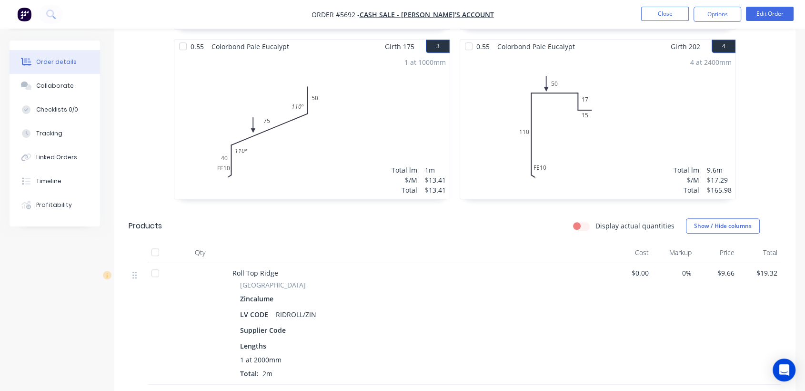
scroll to position [508, 0]
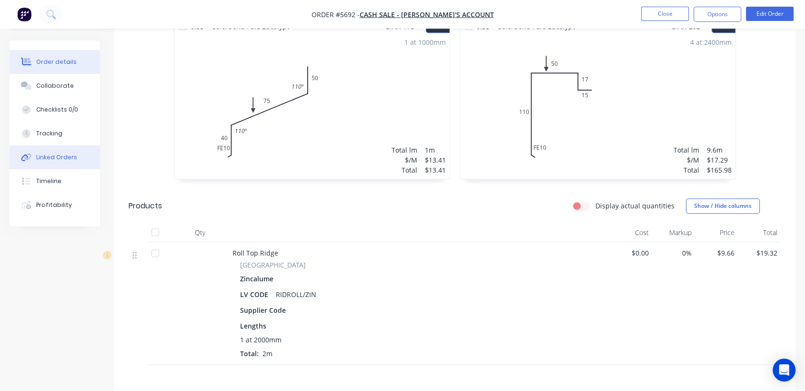
click at [87, 154] on button "Linked Orders" at bounding box center [55, 157] width 91 height 24
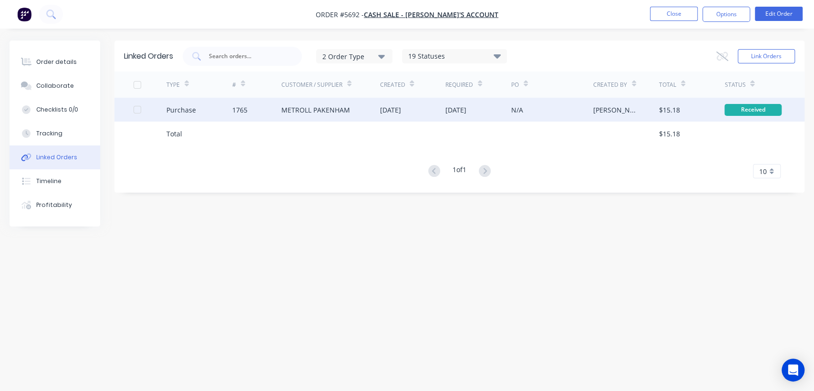
click at [466, 112] on div "[DATE]" at bounding box center [455, 110] width 21 height 10
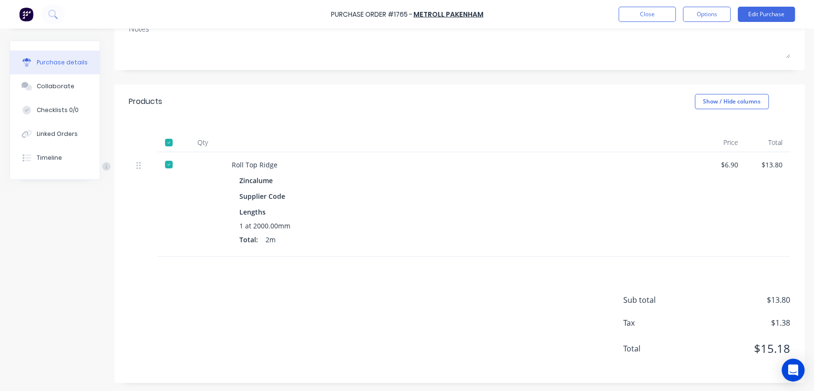
scroll to position [140, 0]
click at [53, 133] on div "Linked Orders" at bounding box center [57, 134] width 41 height 9
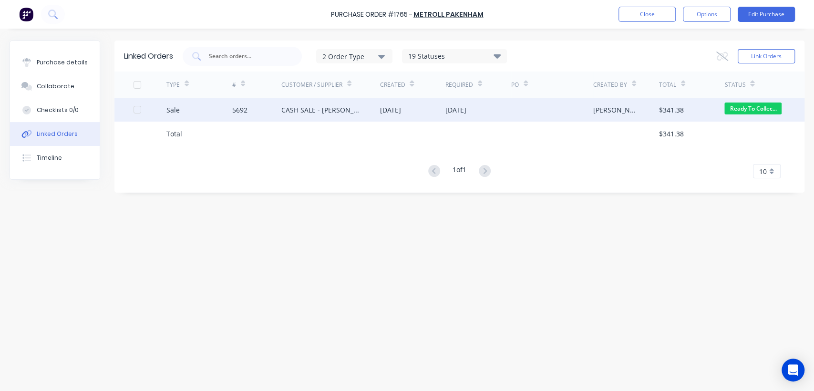
click at [345, 106] on div "CASH SALE - [PERSON_NAME]'S ACCOUNT" at bounding box center [321, 110] width 80 height 10
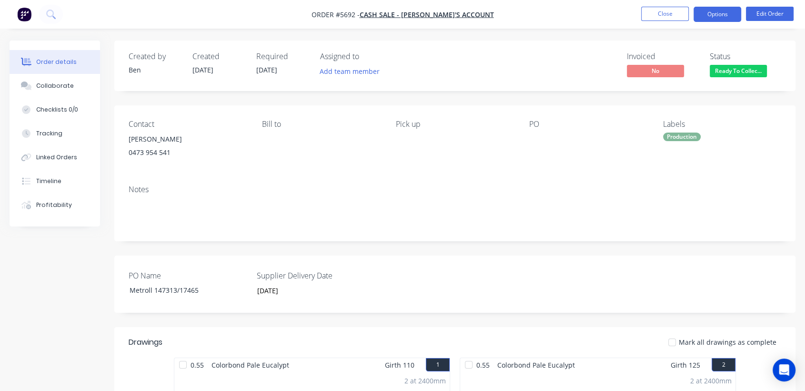
click at [715, 17] on button "Options" at bounding box center [718, 14] width 48 height 15
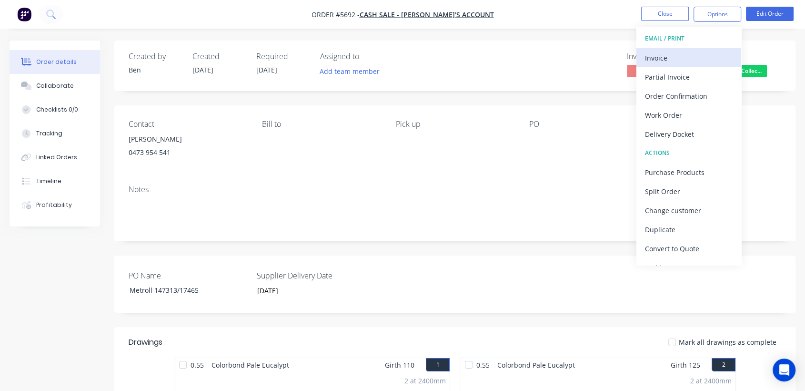
click at [672, 55] on div "Invoice" at bounding box center [689, 58] width 88 height 14
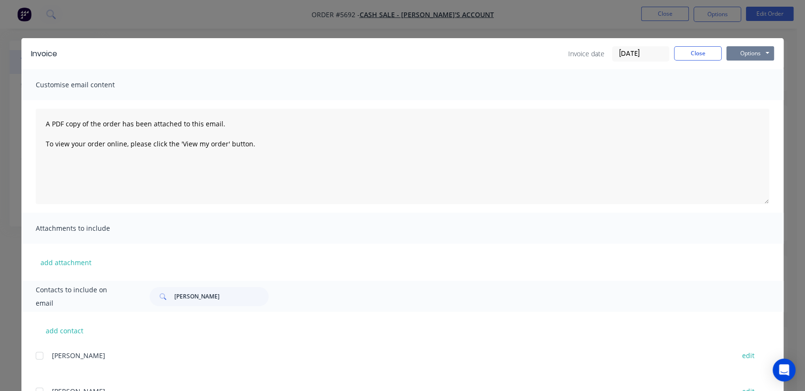
click at [744, 55] on button "Options" at bounding box center [751, 53] width 48 height 14
click at [650, 54] on input "[DATE]" at bounding box center [641, 54] width 56 height 14
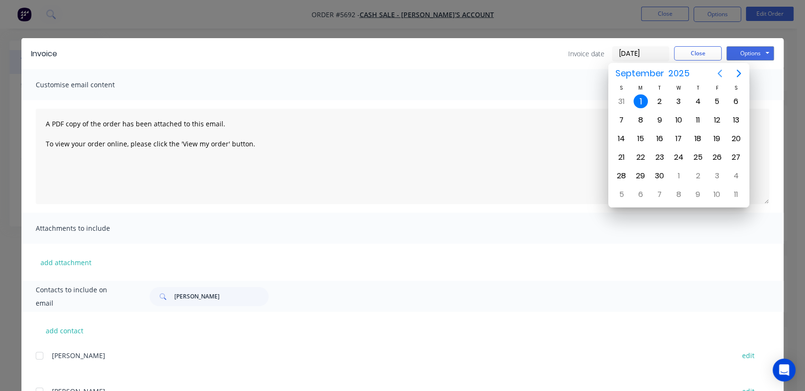
click at [720, 69] on icon "Previous page" at bounding box center [719, 73] width 11 height 11
click at [712, 174] on div "29" at bounding box center [717, 176] width 14 height 14
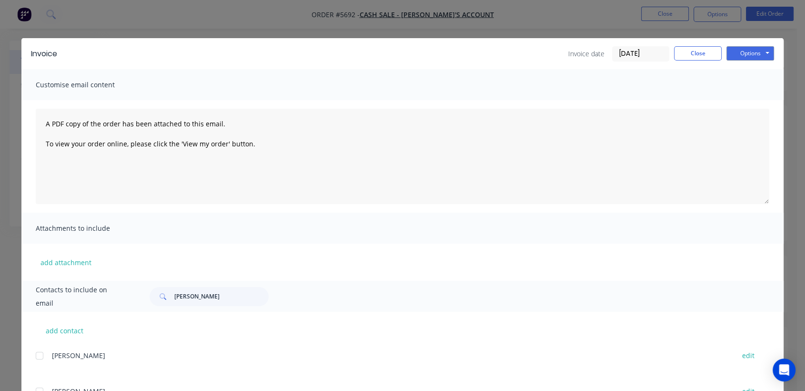
type input "[DATE]"
click at [757, 59] on button "Options" at bounding box center [751, 53] width 48 height 14
click at [751, 87] on button "Print" at bounding box center [757, 86] width 61 height 16
click at [705, 49] on button "Close" at bounding box center [698, 53] width 48 height 14
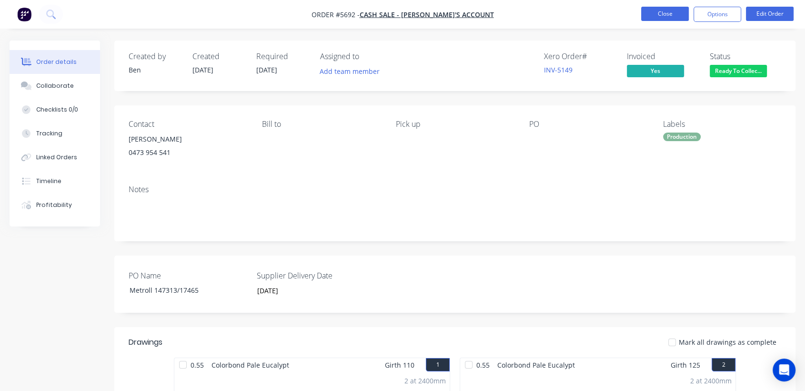
click at [652, 10] on button "Close" at bounding box center [666, 14] width 48 height 14
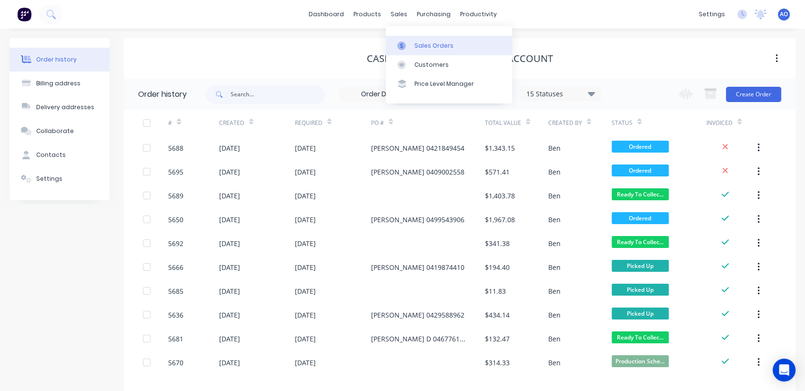
click at [412, 41] on link "Sales Orders" at bounding box center [449, 45] width 126 height 19
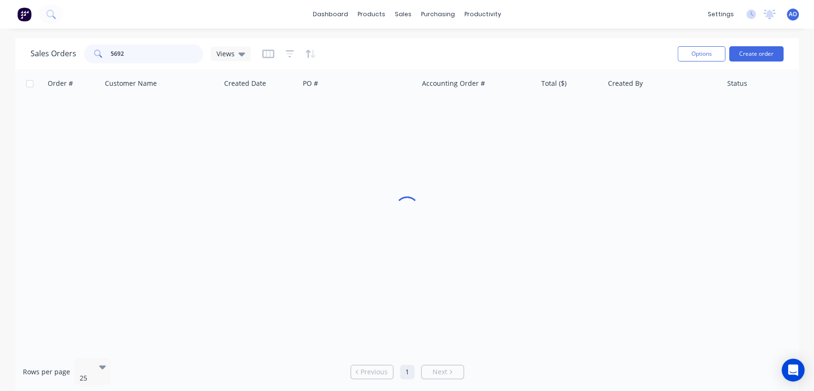
click at [174, 54] on input "5692" at bounding box center [157, 53] width 93 height 19
type input "5694"
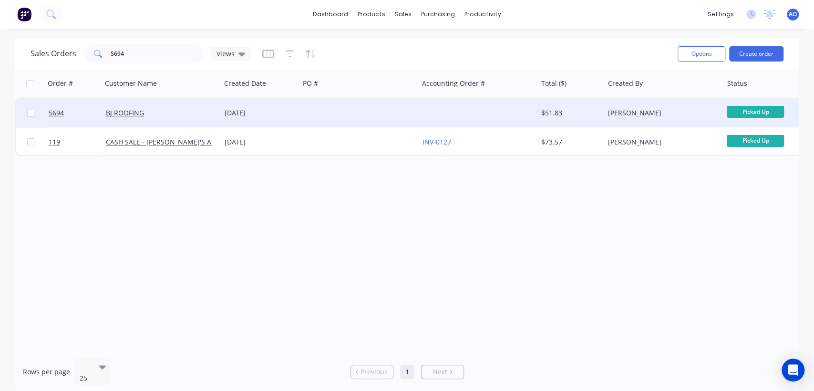
click at [368, 118] on div at bounding box center [358, 113] width 119 height 29
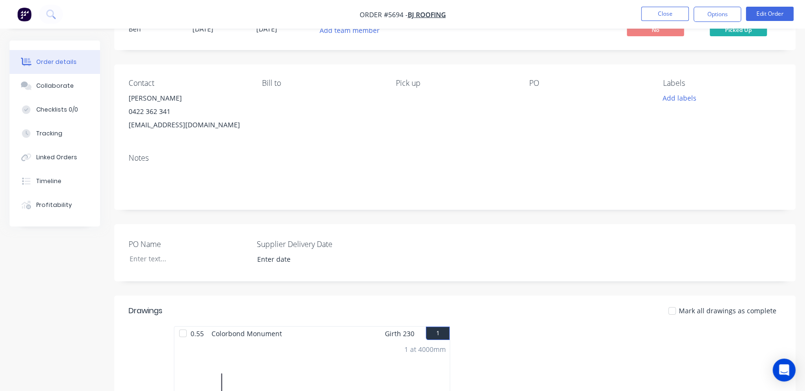
click at [368, 118] on div "Bill to" at bounding box center [321, 105] width 118 height 53
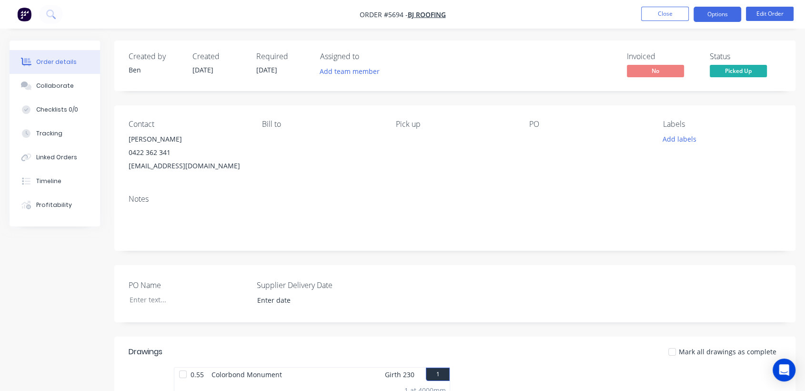
click at [726, 14] on button "Options" at bounding box center [718, 14] width 48 height 15
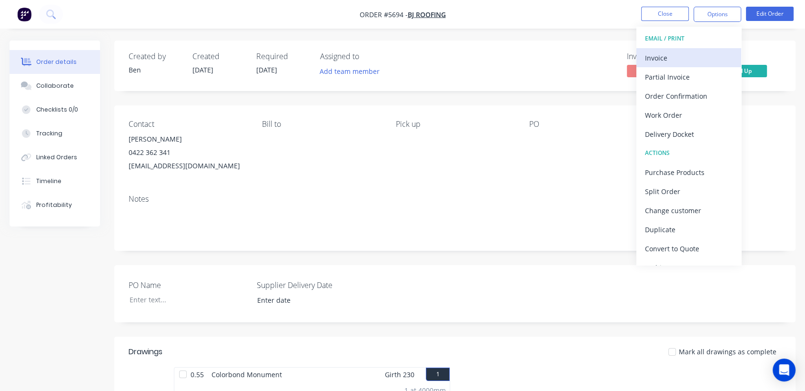
click at [691, 52] on div "Invoice" at bounding box center [689, 58] width 88 height 14
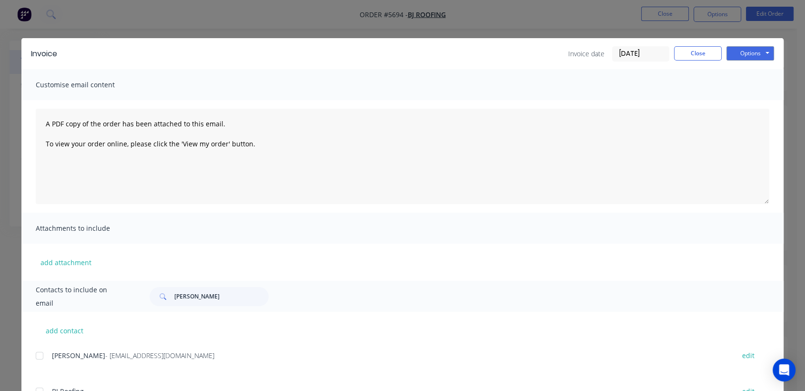
click at [661, 51] on input "[DATE]" at bounding box center [641, 54] width 56 height 14
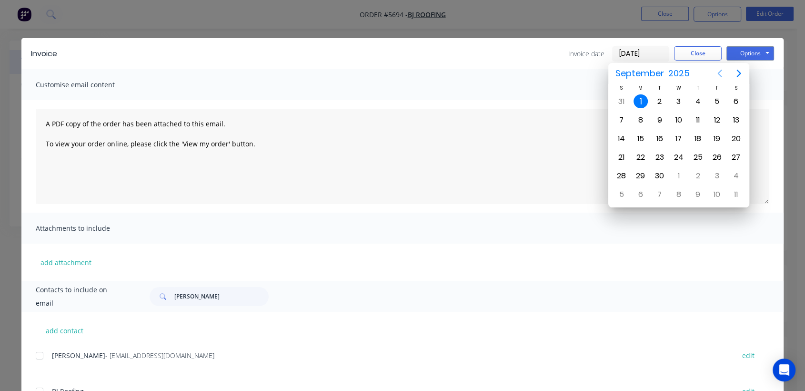
click at [721, 68] on icon "Previous page" at bounding box center [719, 73] width 11 height 11
click at [719, 174] on div "29" at bounding box center [717, 176] width 14 height 14
type input "[DATE]"
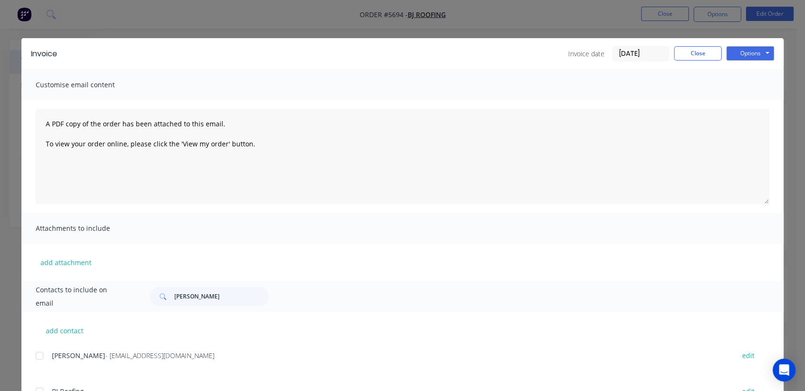
click at [776, 224] on div "Attachments to include" at bounding box center [402, 228] width 763 height 31
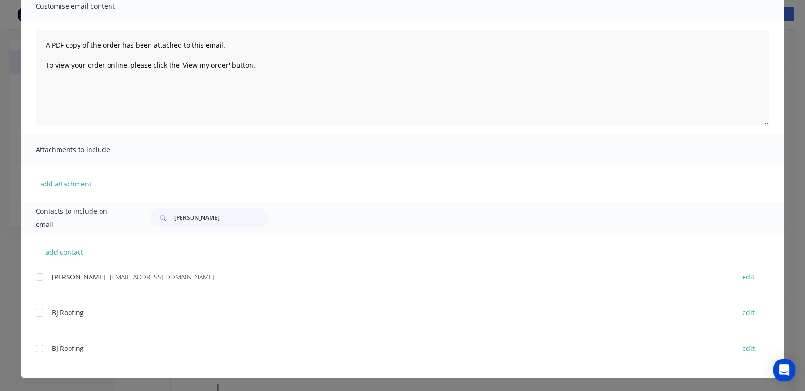
scroll to position [63, 0]
click at [34, 276] on div at bounding box center [39, 276] width 19 height 19
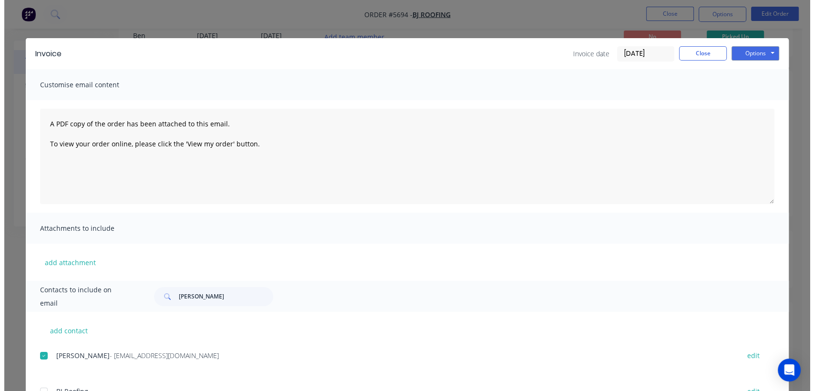
scroll to position [0, 0]
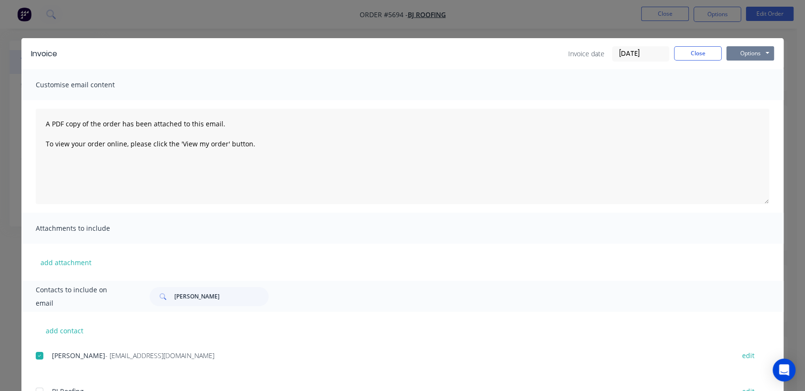
click at [740, 51] on button "Options" at bounding box center [751, 53] width 48 height 14
click at [741, 98] on button "Email" at bounding box center [757, 102] width 61 height 16
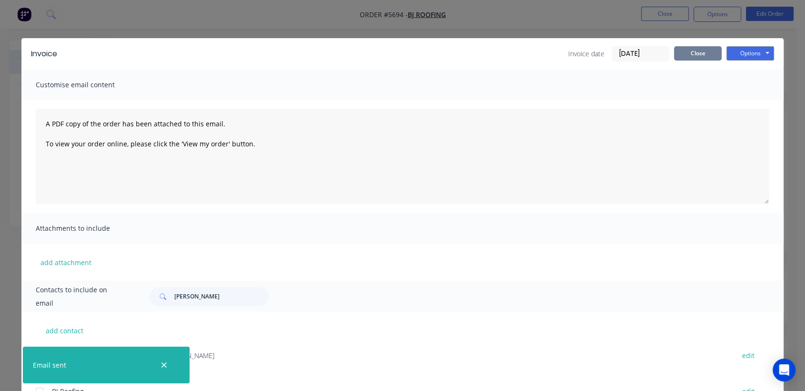
click at [690, 56] on button "Close" at bounding box center [698, 53] width 48 height 14
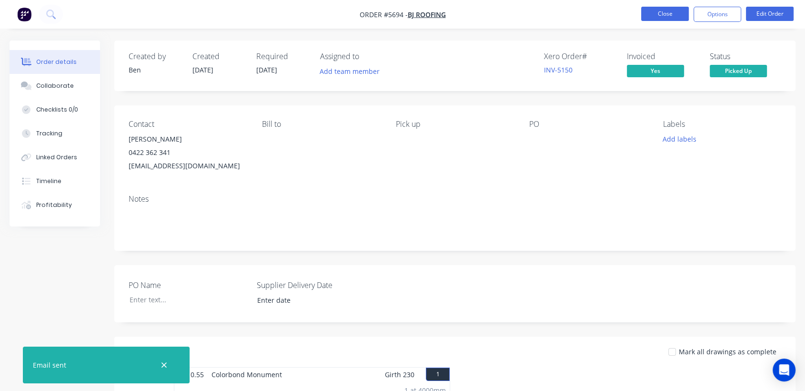
click at [667, 12] on button "Close" at bounding box center [666, 14] width 48 height 14
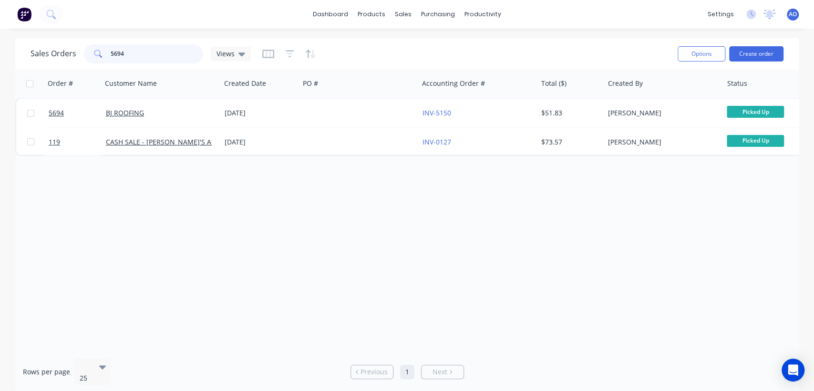
click at [116, 52] on input "5694" at bounding box center [157, 53] width 93 height 19
type input "5634"
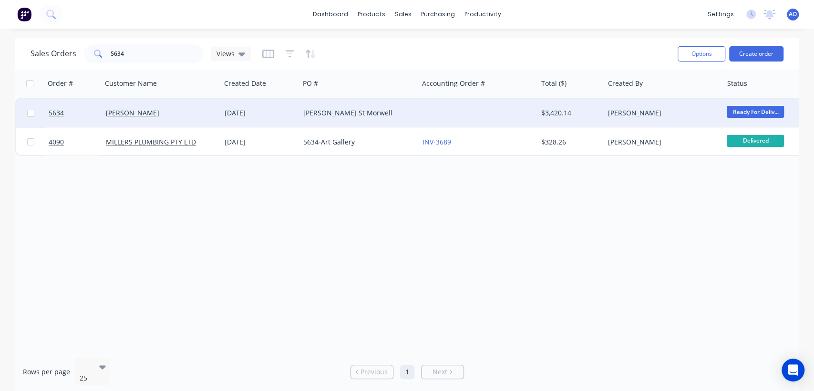
click at [435, 119] on div at bounding box center [477, 113] width 119 height 29
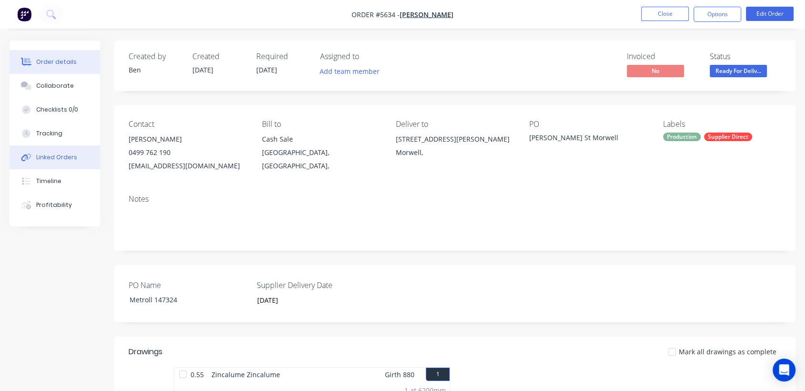
click at [74, 156] on div "Linked Orders" at bounding box center [56, 157] width 41 height 9
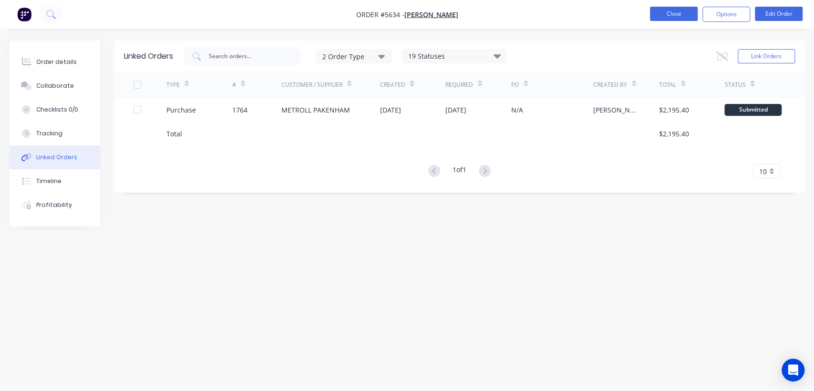
click at [673, 11] on button "Close" at bounding box center [674, 14] width 48 height 14
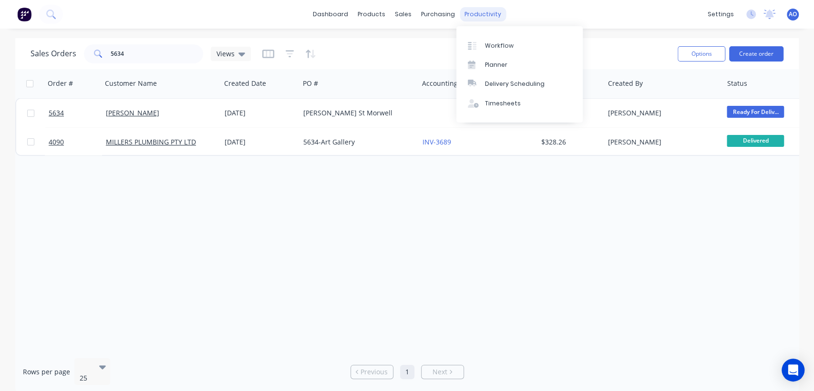
click at [477, 14] on div "productivity" at bounding box center [482, 14] width 46 height 14
click at [510, 63] on link "Planner" at bounding box center [519, 64] width 126 height 19
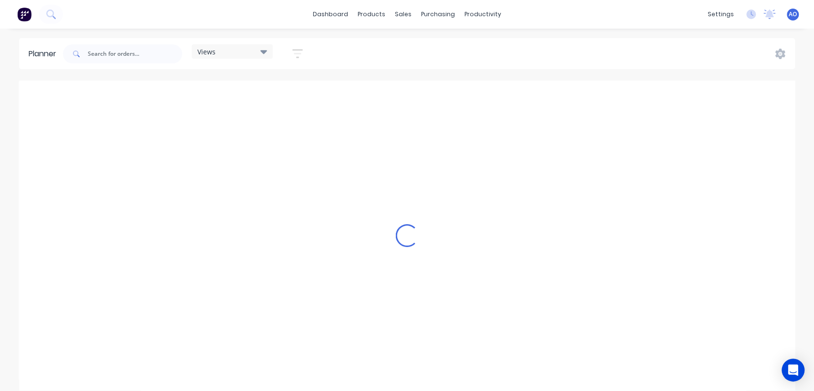
scroll to position [0, 610]
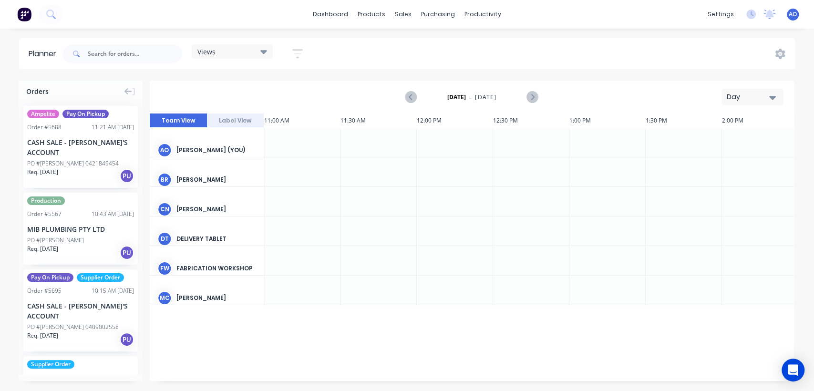
click at [775, 97] on icon "button" at bounding box center [772, 97] width 7 height 10
click at [718, 160] on div "Month" at bounding box center [735, 160] width 94 height 19
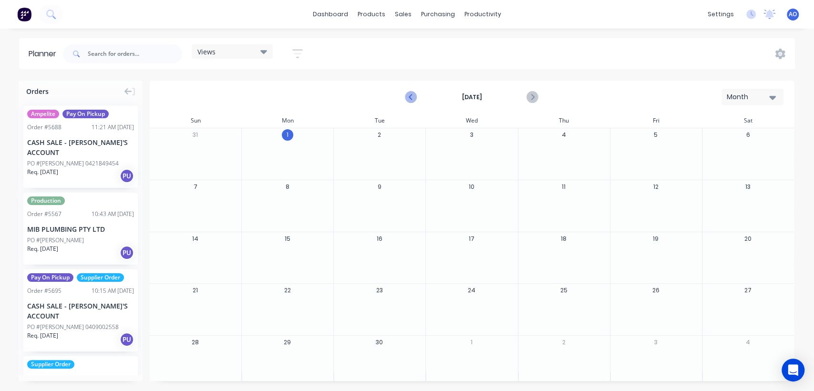
click at [412, 96] on icon "Previous page" at bounding box center [411, 97] width 11 height 11
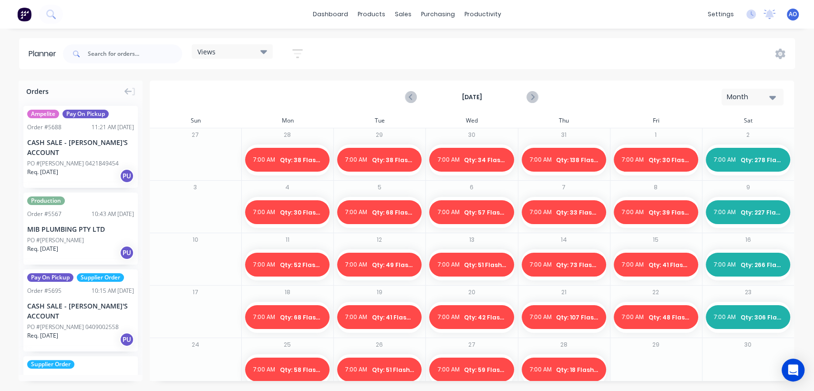
click at [654, 354] on div at bounding box center [655, 369] width 91 height 31
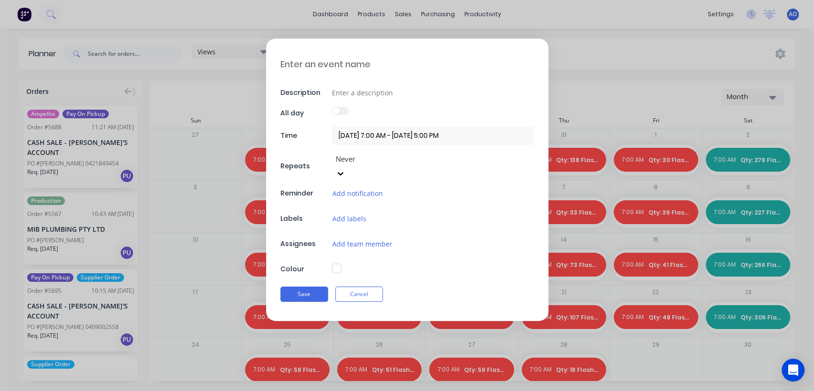
click at [397, 70] on textarea at bounding box center [407, 64] width 254 height 22
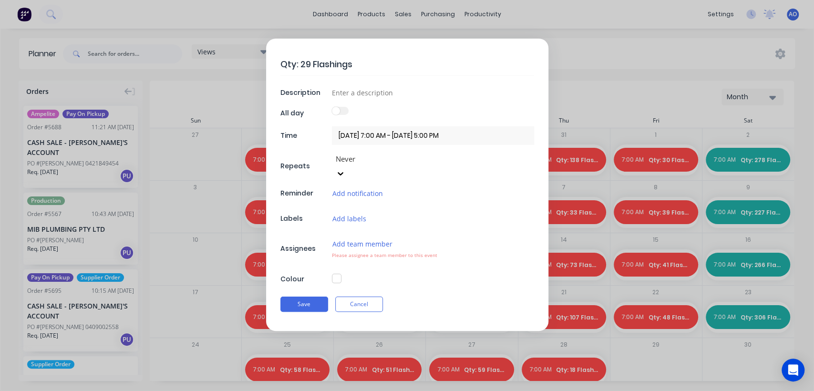
type textarea "Qty: 29 Flashings"
type input "Daily Flashing Count"
click at [349, 238] on button "Add team member" at bounding box center [362, 243] width 61 height 11
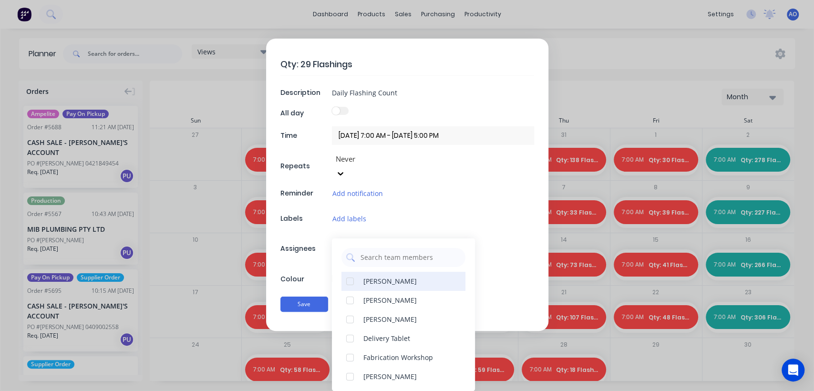
click at [381, 276] on div "[PERSON_NAME]" at bounding box center [389, 281] width 53 height 10
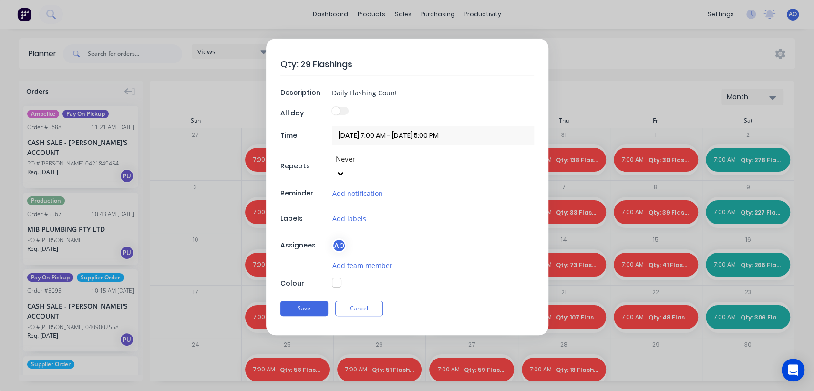
click at [313, 262] on div "Qty: 29 Flashings Description Daily Flashing Count All day Time [DATE] 7:00 AM …" at bounding box center [407, 187] width 282 height 296
click at [336, 278] on button "button" at bounding box center [337, 283] width 10 height 10
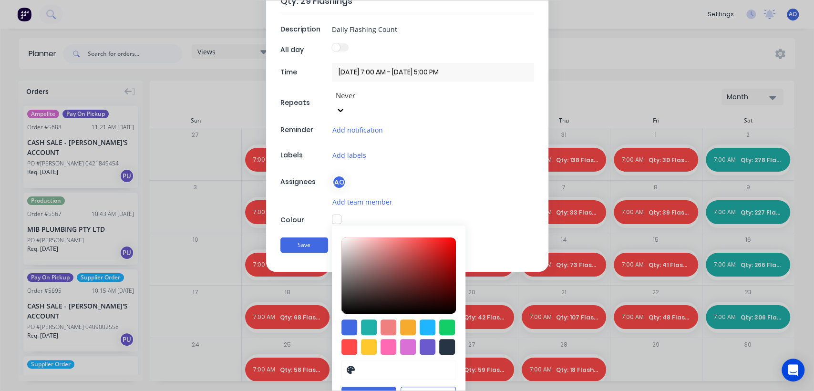
scroll to position [69, 0]
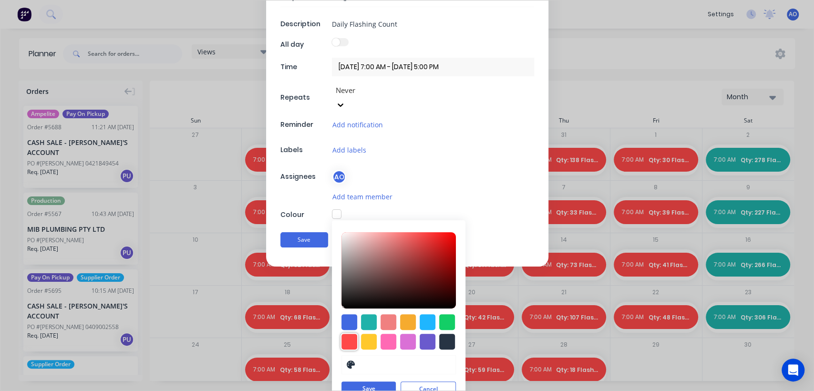
click at [350, 334] on div at bounding box center [349, 342] width 16 height 16
type input "#FF4949"
click at [367, 382] on button "Save" at bounding box center [368, 389] width 54 height 14
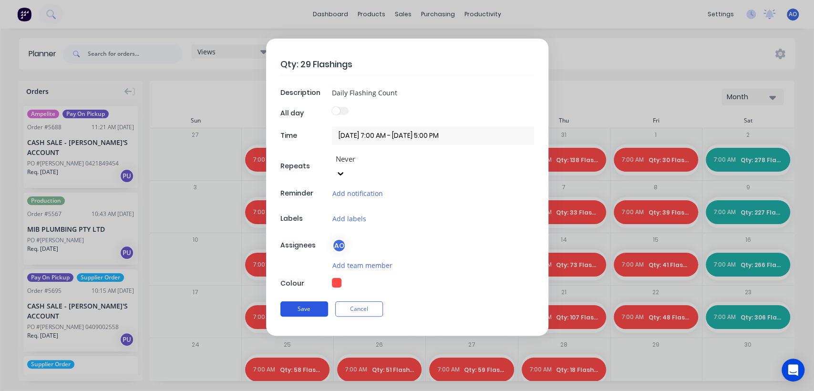
click at [290, 301] on button "Save" at bounding box center [304, 308] width 48 height 15
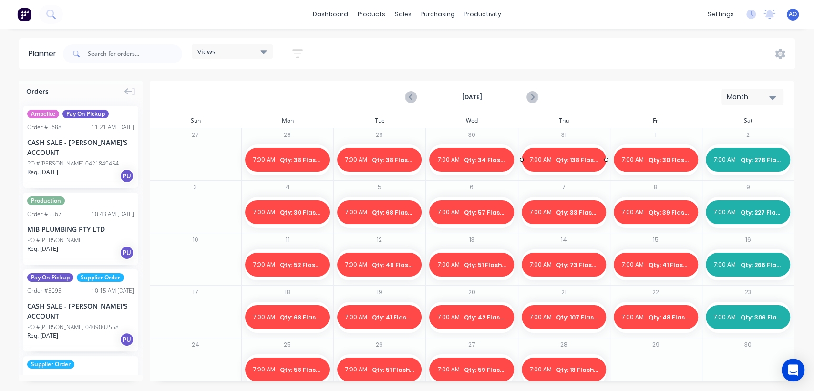
scroll to position [10, 0]
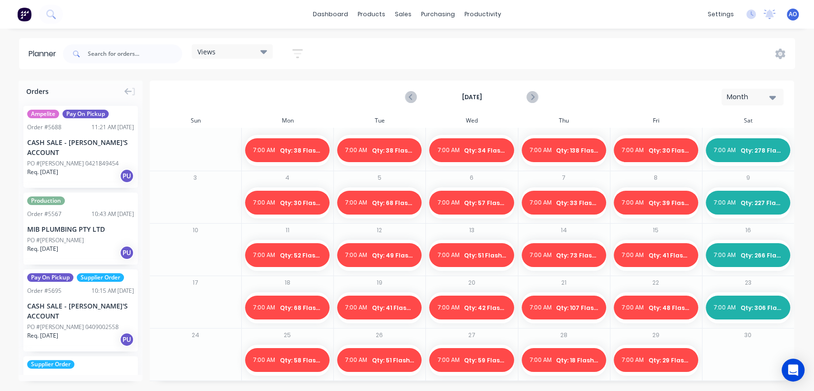
click at [733, 348] on div at bounding box center [747, 360] width 91 height 31
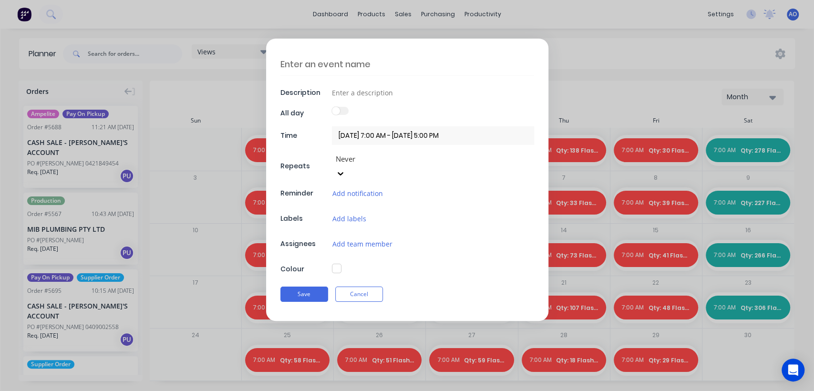
scroll to position [0, 0]
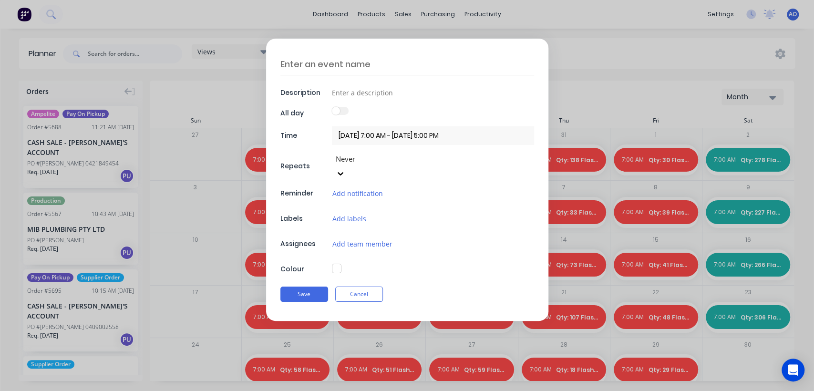
click at [330, 58] on textarea at bounding box center [407, 64] width 254 height 22
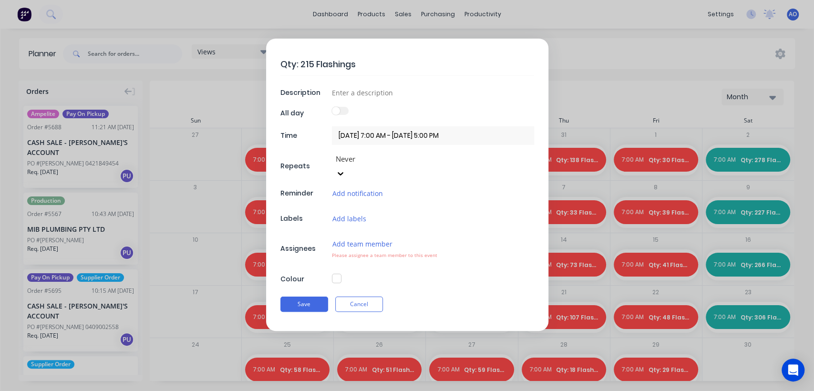
type textarea "Qty: 215 Flashings"
type input "Weekly Flashing Count"
click at [354, 238] on button "Add team member" at bounding box center [362, 243] width 61 height 11
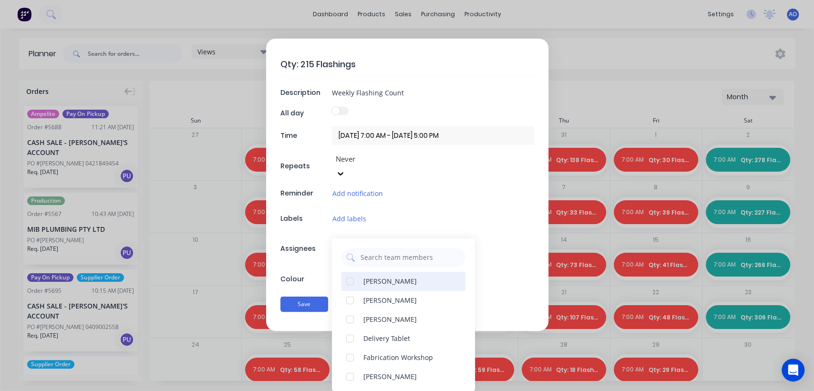
click at [399, 276] on div "[PERSON_NAME]" at bounding box center [389, 281] width 53 height 10
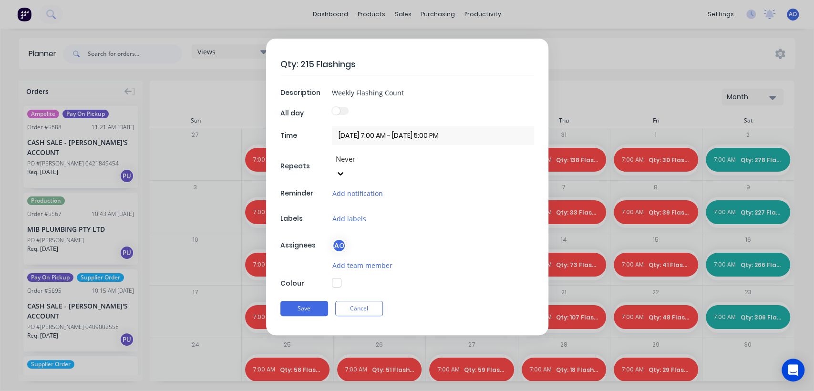
click at [314, 250] on div "Qty: 215 Flashings Description Weekly Flashing Count All day Time [DATE] 7:00 A…" at bounding box center [407, 187] width 282 height 296
click at [339, 278] on button "button" at bounding box center [337, 283] width 10 height 10
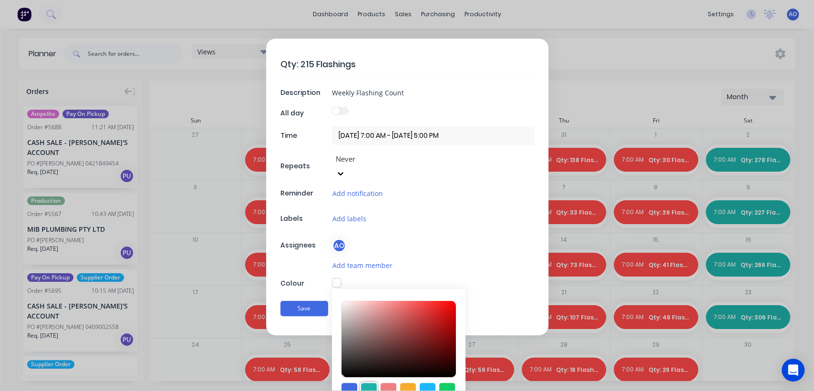
click at [361, 383] on div at bounding box center [369, 391] width 16 height 16
type input "#20B2AA"
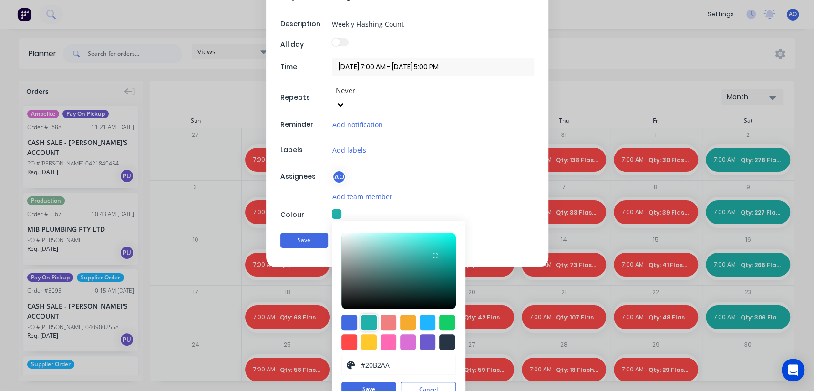
scroll to position [69, 0]
click at [361, 381] on button "Save" at bounding box center [368, 388] width 54 height 14
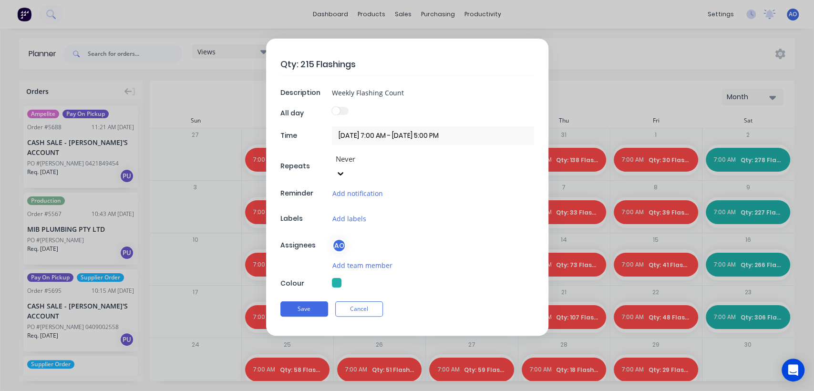
scroll to position [0, 0]
click at [309, 301] on button "Save" at bounding box center [304, 308] width 48 height 15
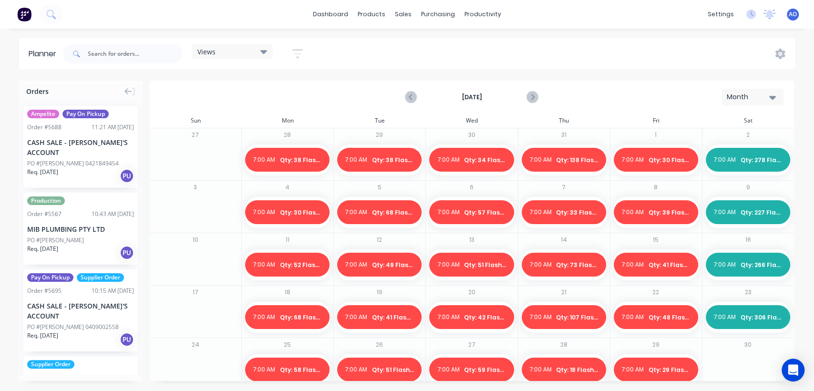
scroll to position [10, 0]
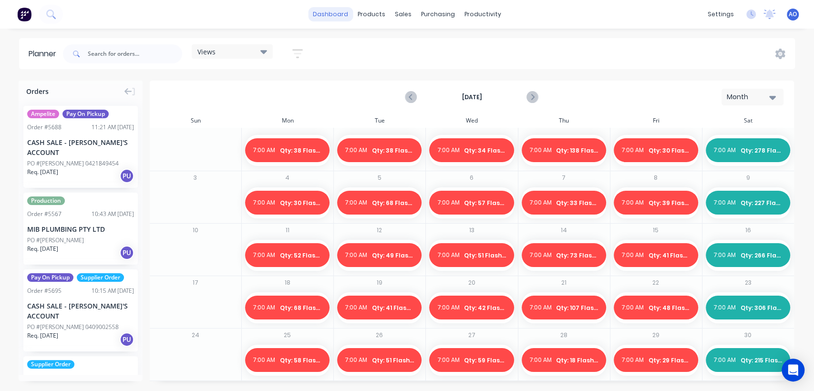
click at [343, 8] on link "dashboard" at bounding box center [330, 14] width 45 height 14
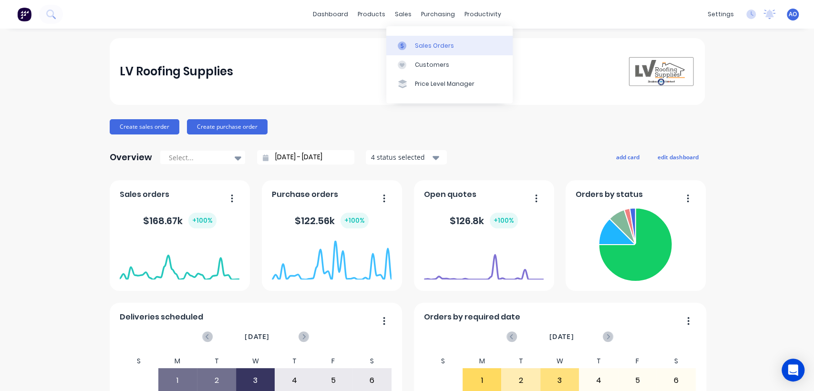
click at [418, 51] on link "Sales Orders" at bounding box center [449, 45] width 126 height 19
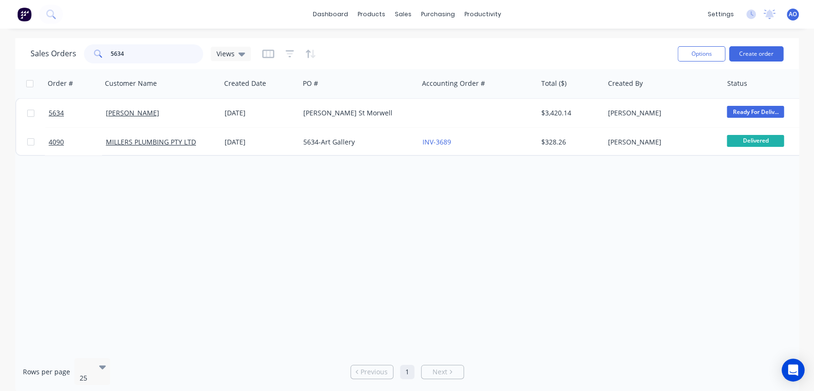
click at [191, 60] on input "5634" at bounding box center [157, 53] width 93 height 19
type input "5575"
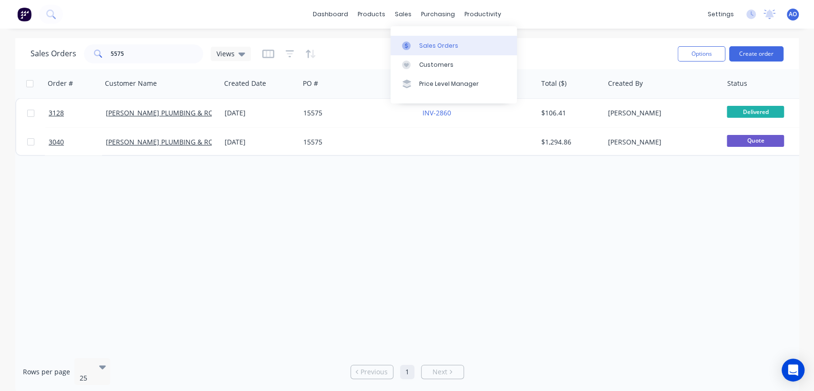
click at [422, 51] on link "Sales Orders" at bounding box center [453, 45] width 126 height 19
click at [134, 57] on input "5575" at bounding box center [157, 53] width 93 height 19
